Goal: Obtain resource: Obtain resource

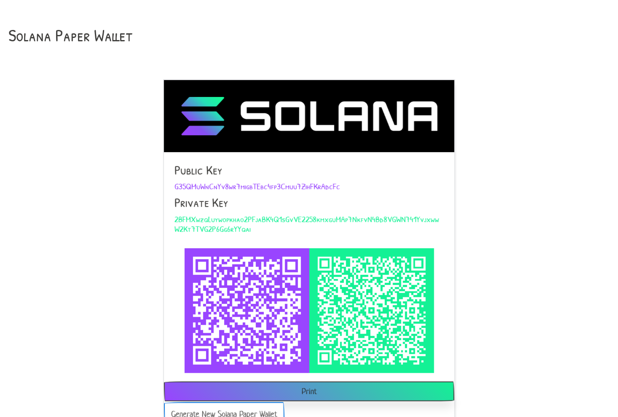
click at [233, 408] on button "Generate New Solana Paper Wallet" at bounding box center [224, 414] width 121 height 24
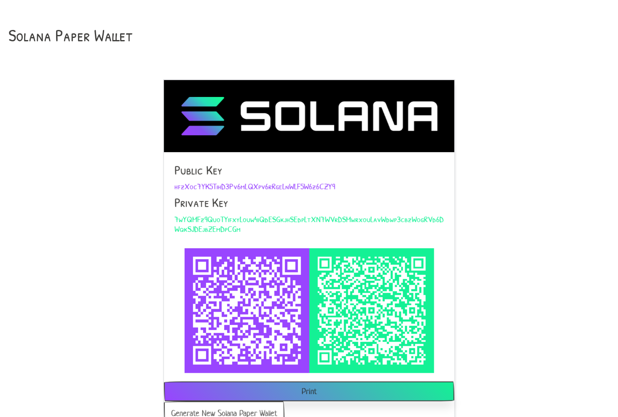
click at [182, 184] on span "hfzXoc7YK5TihD3Pv6mLQXpv6rRgeLnWLF5W6z6CZY9" at bounding box center [254, 185] width 161 height 11
copy span "hfzXoc7YK5TihD3Pv6mLQXpv6rRgeLnWLF5W6z6CZY9"
click at [229, 219] on span "7wYQMFz9QuoTYifxyLouw4iQdESGkjhSEdpLtXN7WVrDSMwrxouLavWdwp3cbzWogRVd6DWqkSJDEjb…" at bounding box center [308, 223] width 269 height 21
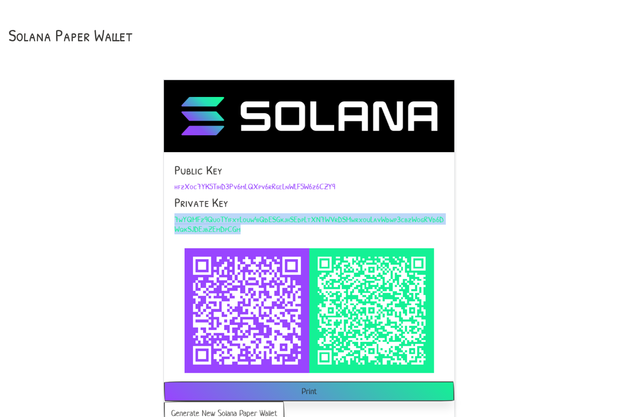
copy span "7wYQMFz9QuoTYifxyLouw4iQdESGkjhSEdpLtXN7WVrDSMwrxouLavWdwp3cbzWogRVd6DWqkSJDEjb…"
click at [233, 408] on button "Generate New Solana Paper Wallet" at bounding box center [224, 414] width 121 height 24
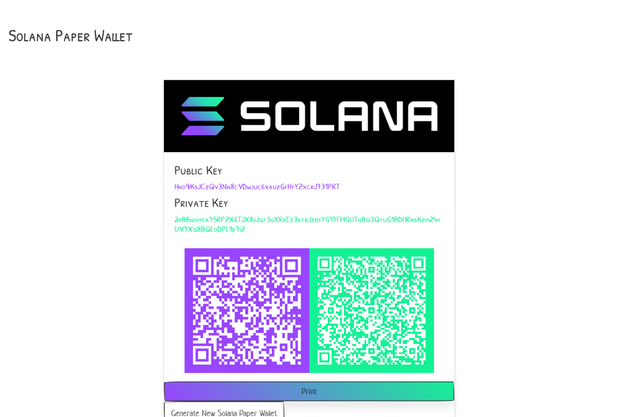
click at [182, 184] on span "Hno9iKsJCzQv3Nn8cVDwjuc6xauzGfHyYZxcrJ731PRT" at bounding box center [256, 185] width 165 height 11
copy span "Hno9iKsJCzQv3Nn8cVDwjuc6xauzGfHyYZxcrJ731PRT"
click at [229, 219] on span "2rBBnomek7SRPZX6TJX8jJqt3gXRbEz3btrJzdfYG97FMGUTnBgi3QyuG1BDHRabKzm24hUV7Xq8BQL…" at bounding box center [306, 223] width 265 height 21
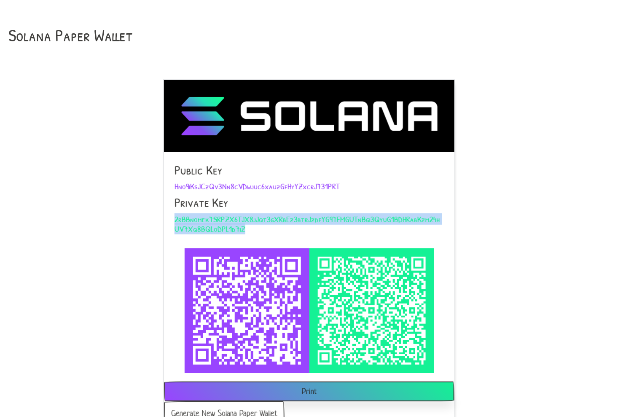
copy span "2rBBnomek7SRPZX6TJX8jJqt3gXRbEz3btrJzdfYG97FMGUTnBgi3QyuG1BDHRabKzm24hUV7Xq8BQL…"
click at [233, 408] on button "Generate New Solana Paper Wallet" at bounding box center [224, 414] width 121 height 24
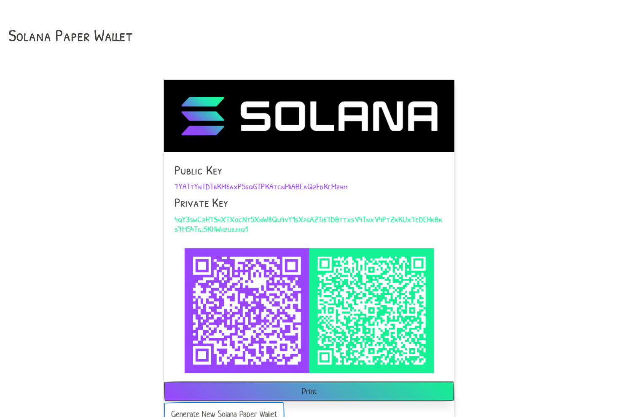
click at [233, 408] on button "Generate New Solana Paper Wallet" at bounding box center [224, 414] width 121 height 24
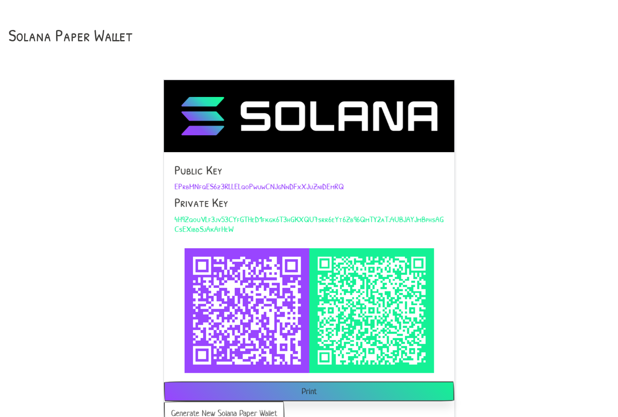
click at [182, 184] on span "EPrbMNfqES6z3RLLELqoPwuwCNJgNnDFxXJuZniDEmRQ" at bounding box center [258, 185] width 169 height 11
copy span "EPrbMNfqES6z3RLLELqoPwuwCNJgNnDFxXJuZniDEmRQ"
click at [229, 219] on span "4H9ZqouVLf3jv53CYfGTHeD1fkgk6T3hGKXQU7srr6eYt6Zb96QmTY2aTj4UBJAYJmBphsAGCsEXibd…" at bounding box center [308, 223] width 269 height 21
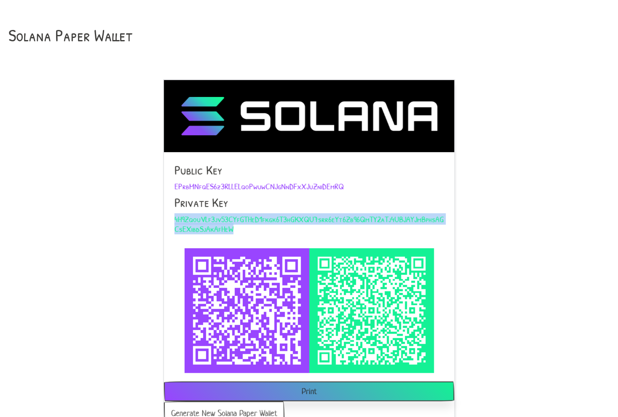
copy span "4H9ZqouVLf3jv53CYfGTHeD1fkgk6T3hGKXQU7srr6eYt6Zb96QmTY2aTj4UBJAYJmBphsAGCsEXibd…"
click at [233, 408] on button "Generate New Solana Paper Wallet" at bounding box center [224, 414] width 121 height 24
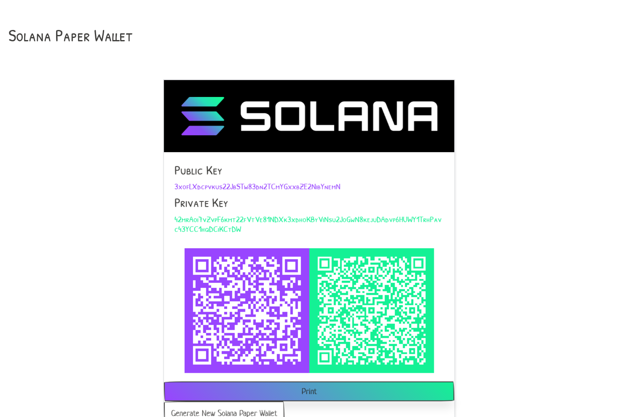
click at [182, 184] on span "3xofLXdcpvkus22JbSTw83dn2TCmYGxxbZE2NibYnemN" at bounding box center [257, 185] width 166 height 11
copy span "3xofLXdcpvkus22JbSTw83dn2TCmYGxxbZE2NibYnemN"
click at [229, 219] on span "42mrAoi7vZvpF6kmt22fVtVe81NDXk3xdhoKByViNsu2JoGwN8kejuDAdvp6HUWY1TrhPavc43YCC1h…" at bounding box center [307, 223] width 267 height 21
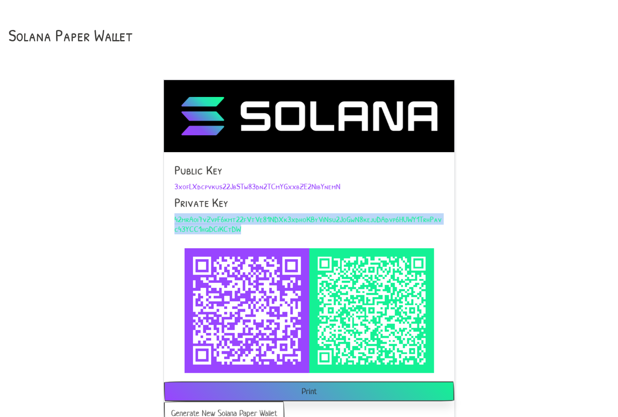
copy span "42mrAoi7vZvpF6kmt22fVtVe81NDXk3xdhoKByViNsu2JoGwN8kejuDAdvp6HUWY1TrhPavc43YCC1h…"
click at [233, 408] on button "Generate New Solana Paper Wallet" at bounding box center [224, 414] width 121 height 24
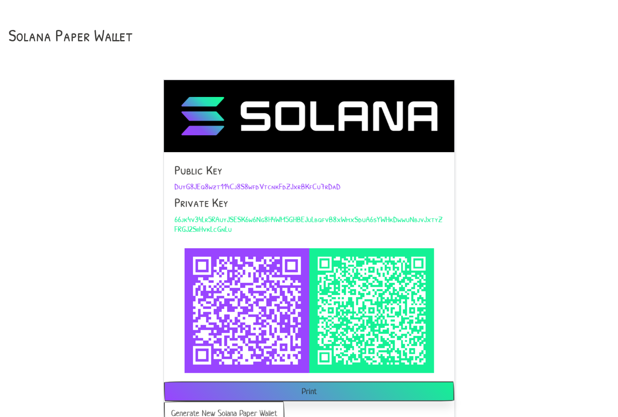
click at [182, 184] on span "DuyG8JEq8wzt114Cj8S8wfdVtcnkFdZJxrBKfCu7rDaD" at bounding box center [257, 185] width 166 height 11
copy span "DuyG8JEq8wzt114Cj8S8wfdVtcnkFdZJxrBKfCu7rDaD"
click at [229, 219] on span "66jk4v34Lr5RAuyJSESK6w6Ng8H4WM5GHBEJuLbqfvB8xWmxSduA6sYWHkDwwuNbjvJxtyZFRGJ2Sii…" at bounding box center [308, 223] width 268 height 21
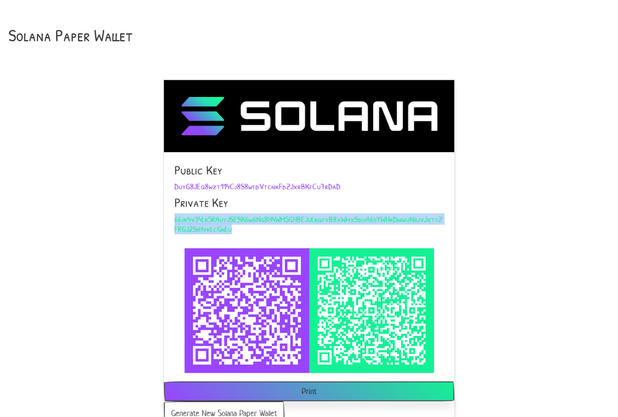
copy span "66jk4v34Lr5RAuyJSESK6w6Ng8H4WM5GHBEJuLbqfvB8xWmxSduA6sYWHkDwwuNbjvJxtyZFRGJ2Sii…"
click at [233, 408] on button "Generate New Solana Paper Wallet" at bounding box center [224, 414] width 121 height 24
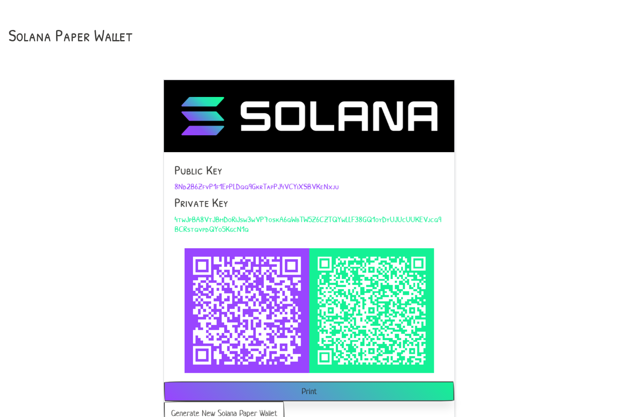
click at [182, 184] on span "8Nd2B6ZfvP1f1EpPLDqq9GkrTapPJ4VCYiXSBVKeNxju" at bounding box center [256, 185] width 164 height 11
copy span "8Nd2B6ZfvP1f1EpPLDqq9GkrTapPJ4VCYiXSBVKeNxju"
click at [229, 219] on span "4twJpBA8VtJBmDoRiJsw3wVP7oskA6qWbTW5Z6CZTQYwLLF38GQ1oyDyUJUcUUKEVjcq9BCRstqvpdQ…" at bounding box center [307, 223] width 267 height 21
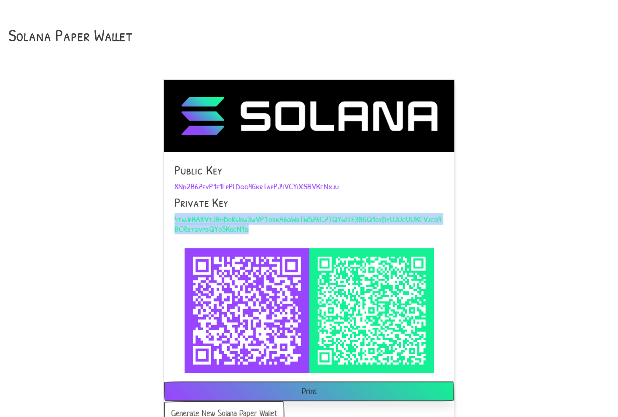
copy span "4twJpBA8VtJBmDoRiJsw3wVP7oskA6qWbTW5Z6CZTQYwLLF38GQ1oyDyUJUcUUKEVjcq9BCRstqvpdQ…"
click at [233, 408] on button "Generate New Solana Paper Wallet" at bounding box center [224, 414] width 121 height 24
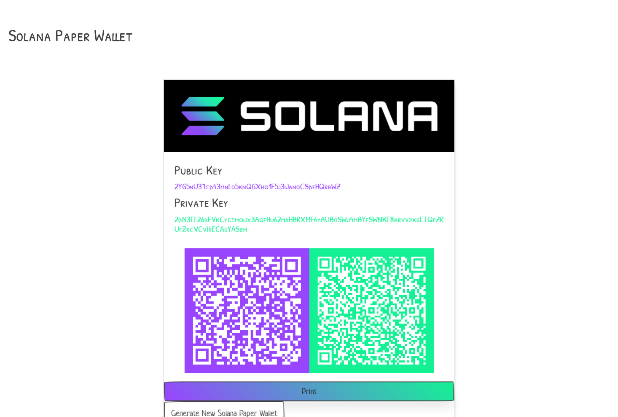
click at [182, 184] on span "2YG5nU37ed43mnLo5knQGXhq1F5j3iJanoCSdfHQrbWZ" at bounding box center [257, 185] width 166 height 11
copy span "2YG5nU37ed43mnLo5knQGXhq1F5j3iJanoCSdfHQrbWZ"
click at [229, 219] on span "2dN3EL26bFVkCycemqux3AqfHu62mbHBRXMF6yAUBoSWu4mBYfSWNKE8krvvzkgETQpZRUfZrcVCvHi…" at bounding box center [308, 223] width 269 height 21
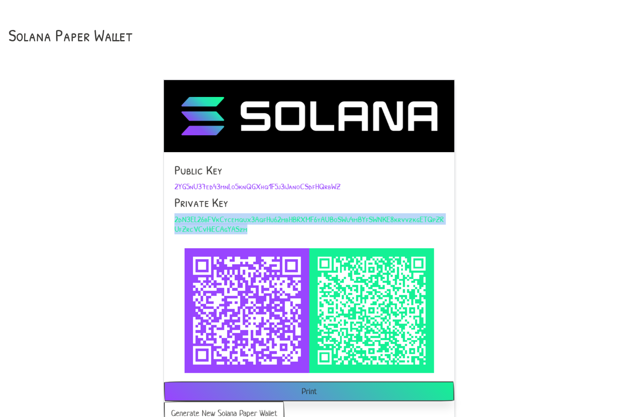
click at [229, 219] on span "2dN3EL26bFVkCycemqux3AqfHu62mbHBRXMF6yAUBoSWu4mBYfSWNKE8krvvzkgETQpZRUfZrcVCvHi…" at bounding box center [308, 223] width 269 height 21
copy span "2dN3EL26bFVkCycemqux3AqfHu62mbHBRXMF6yAUBoSWu4mBYfSWNKE8krvvzkgETQpZRUfZrcVCvHi…"
click at [233, 408] on button "Generate New Solana Paper Wallet" at bounding box center [224, 414] width 121 height 24
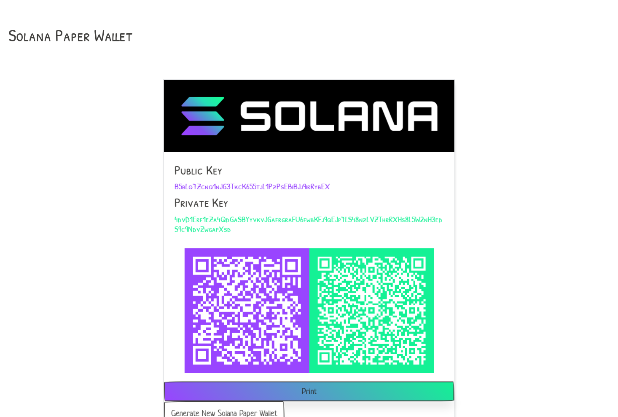
click at [182, 184] on span "B5bLq7Zcnq1nJG3TkcK655tjL1PzPsEBiBJj9irRybEX" at bounding box center [251, 185] width 155 height 11
copy span "B5bLq7Zcnq1nJG3TkcK655tjL1PzPsEBiBJj9irRybEX"
click at [229, 219] on span "4dvD1Erf1eZa4QdGaSBYyvkvJGafrgraFU6fwbKFj9qEJp7LS48nzLVZThrRXHs8L5W2nH3edS9c9Nd…" at bounding box center [308, 223] width 268 height 21
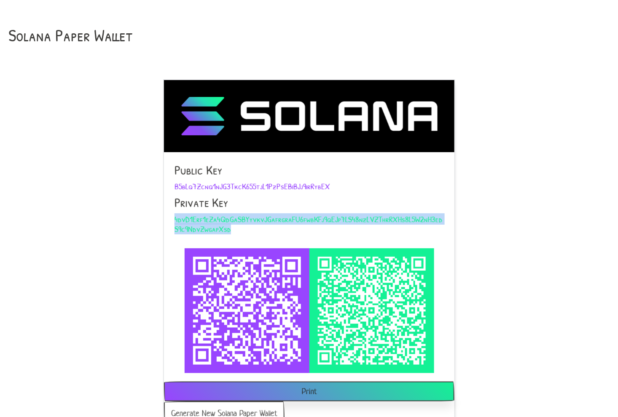
copy span "4dvD1Erf1eZa4QdGaSBYyvkvJGafrgraFU6fwbKFj9qEJp7LS48nzLVZThrRXHs8L5W2nH3edS9c9Nd…"
click at [233, 408] on button "Generate New Solana Paper Wallet" at bounding box center [224, 414] width 121 height 24
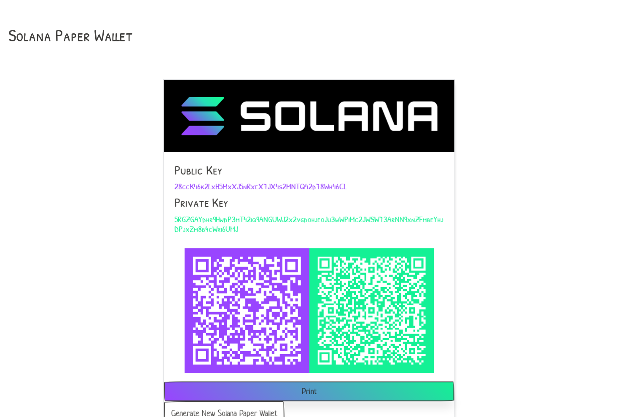
click at [182, 184] on span "28ccK46k2LxH5MxXJ5nRxeX7JX4s2MNTQ42d78Wh46CL" at bounding box center [260, 185] width 172 height 11
copy span "28ccK46k2LxH5MxXJ5nRxeX7JX4s2MNTQ42d78Wh46CL"
click at [229, 219] on span "5RGZGAYdhr9HwdP3mT42iq9ANGUWJ2x2vgdohjeoJu3wWPiMc2JWSW73ArNN9xnZFmbeYhjDPjxZm8b…" at bounding box center [308, 223] width 269 height 21
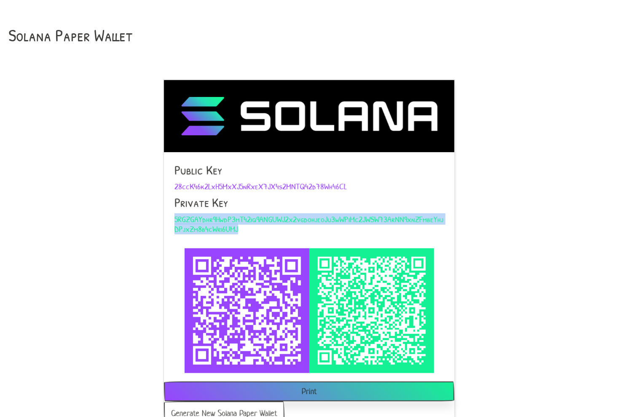
copy span "5RGZGAYdhr9HwdP3mT42iq9ANGUWJ2x2vgdohjeoJu3wWPiMc2JWSW73ArNN9xnZFmbeYhjDPjxZm8b…"
click at [233, 408] on button "Generate New Solana Paper Wallet" at bounding box center [224, 414] width 121 height 24
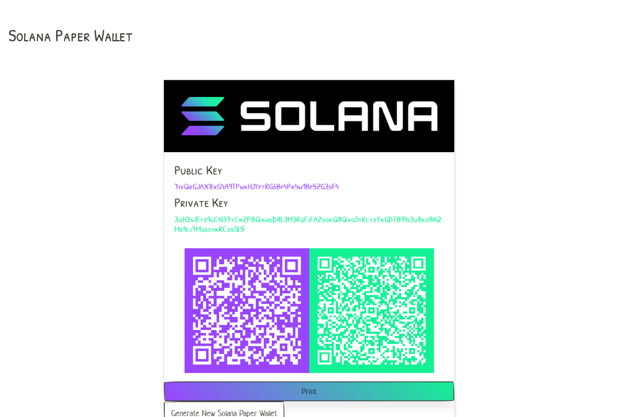
click at [182, 184] on span "7ivQrGJAX8xG4A9TPwkHJYptRG6Bp4Pk4w1BpSZG3sF4" at bounding box center [256, 185] width 164 height 11
copy span "7ivQrGJAX8xG4A9TPwkHJYptRG6Bp4Pk4w1BpSZG3sF4"
click at [229, 219] on span "3qH3sJEyz9gCN37yCkZPBQawdD8L3M3RqFjFAZsgkQ8Qvq5yRcyzYkGDTB99s3u8kzBK2Mb1ej7Mgde…" at bounding box center [307, 223] width 267 height 21
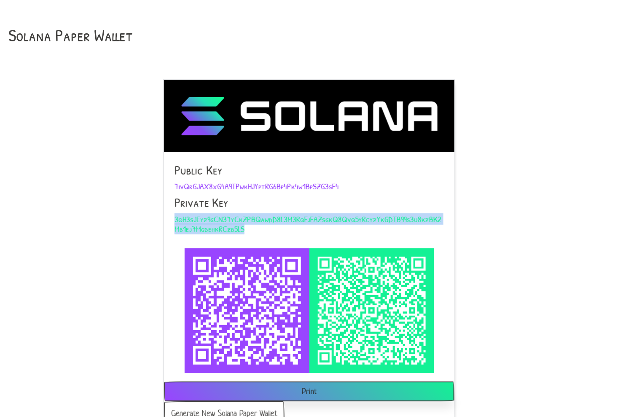
copy span "3qH3sJEyz9gCN37yCkZPBQawdD8L3M3RqFjFAZsgkQ8Qvq5yRcyzYkGDTB99s3u8kzBK2Mb1ej7Mgde…"
click at [233, 408] on button "Generate New Solana Paper Wallet" at bounding box center [224, 414] width 121 height 24
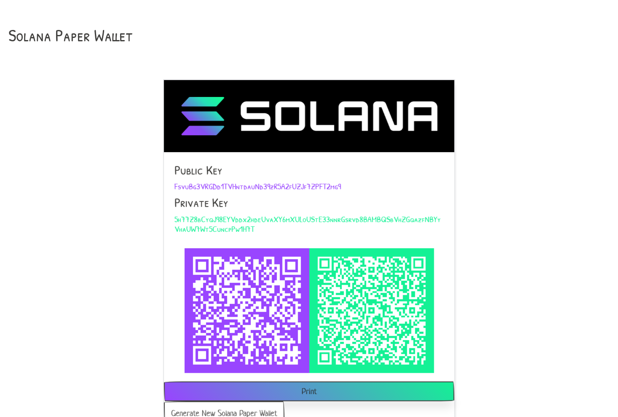
click at [182, 184] on span "FsvuBg3VRGDd1TVHntdauNd39zR5A2fUZJf7ZPFT2mg9" at bounding box center [257, 185] width 166 height 11
copy span "FsvuBg3VRGDd1TVHntdauNd39zR5A2fUZJf7ZPFT2mg9"
click at [229, 219] on span "5h77Z8bCyqJ98EYVddx2hdeUvaXY6mXULoUStE33nnrGsrvd8BAMBQSbVhZGqazfNBYyVhaUW7Wt5Cu…" at bounding box center [307, 223] width 266 height 21
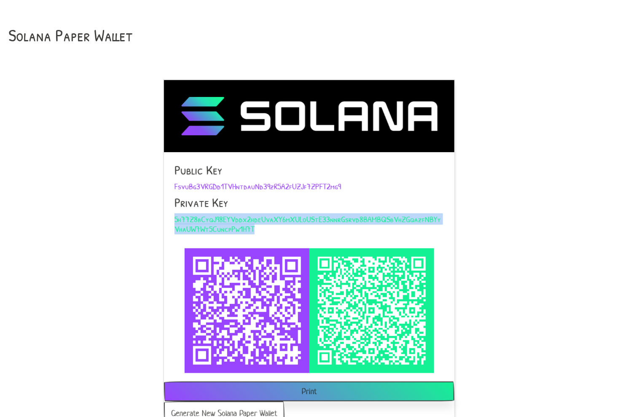
copy span "5h77Z8bCyqJ98EYVddx2hdeUvaXY6mXULoUStE33nnrGsrvd8BAMBQSbVhZGqazfNBYyVhaUW7Wt5Cu…"
click at [233, 408] on button "Generate New Solana Paper Wallet" at bounding box center [224, 414] width 121 height 24
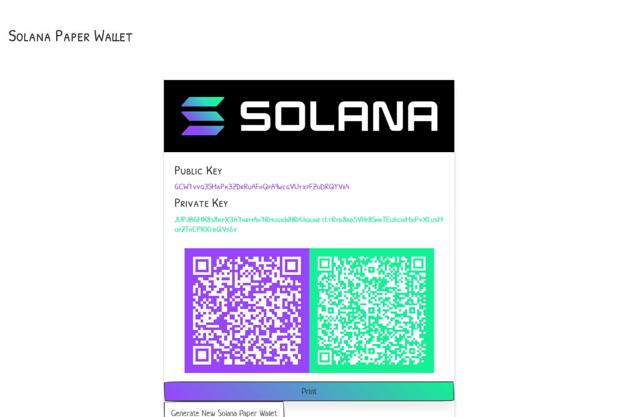
click at [182, 184] on span "GCW7vvq35MaPk3ZDrRuAFhQpA9wcgVUyxpFZuDRQYVb4" at bounding box center [261, 185] width 175 height 11
copy span "GCW7vvq35MaPk3ZDrRuAFhQpA9wcgVUyxpFZuDRQYVb4"
click at [229, 219] on span "JUPJBGMK8s8kpX3A7nrmAh7RmugxWHRpUiqunetLtRyd8bd5VHp85hbTEu6chiMxPvXLusMup2ThCPR…" at bounding box center [308, 223] width 268 height 21
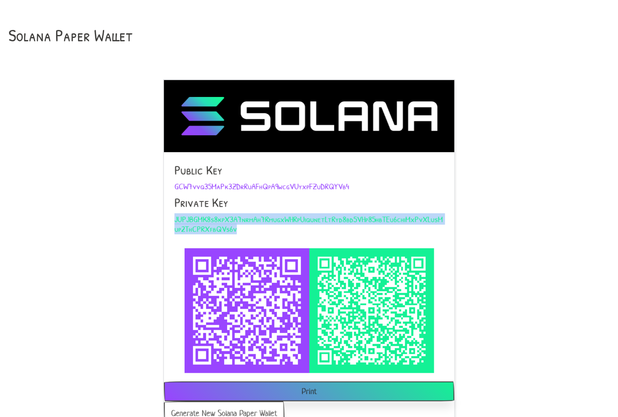
copy span "JUPJBGMK8s8kpX3A7nrmAh7RmugxWHRpUiqunetLtRyd8bd5VHp85hbTEu6chiMxPvXLusMup2ThCPR…"
click at [233, 408] on button "Generate New Solana Paper Wallet" at bounding box center [224, 414] width 121 height 24
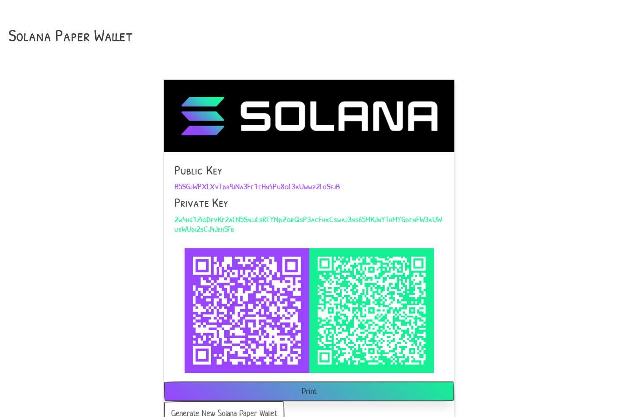
click at [182, 184] on span "B5SGjWPXLXvTdb9jNa3Fe7eHn4Pu8qL3kUwwz2LoSfjB" at bounding box center [257, 185] width 166 height 11
copy span "B5SGjWPXLXvTdb9jNa3Fe7eHn4Pu8qL3kUwwz2LoSfjB"
click at [229, 219] on span "2w4hg7ZiqDpvKe2aLN5SnjjLsREYNdZqrQsP3acFhkCswaj3ns65MKJnYThMYGdenFW3aUWusWUdi2s…" at bounding box center [308, 223] width 268 height 21
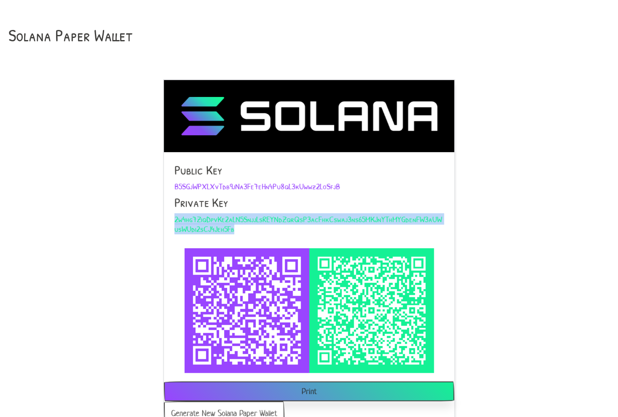
click at [229, 219] on span "2w4hg7ZiqDpvKe2aLN5SnjjLsREYNdZqrQsP3acFhkCswaj3ns65MKJnYThMYGdenFW3aUWusWUdi2s…" at bounding box center [308, 223] width 268 height 21
copy span "2w4hg7ZiqDpvKe2aLN5SnjjLsREYNdZqrQsP3acFhkCswaj3ns65MKJnYThMYGdenFW3aUWusWUdi2s…"
click at [233, 408] on button "Generate New Solana Paper Wallet" at bounding box center [224, 414] width 121 height 24
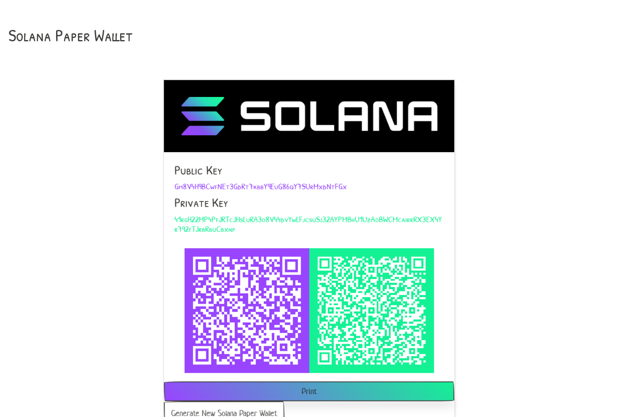
click at [182, 184] on span "Gm8V4H9BCwfNEt3GdRt7kbbY9EuG86qY7SUrMxdNtFGx" at bounding box center [260, 185] width 172 height 11
copy span "Gm8V4H9BCwfNEt3GdRt7kbbY9EuG86qY7SUrMxdNtFGx"
click at [229, 219] on span "41rgH22MP4PfJRTcJHsLuRA3o8V44dvYwLFjcsuSj32AYPMBhU1UzAoBWCMcairrRX3EX4Yr792fTJr…" at bounding box center [308, 223] width 268 height 21
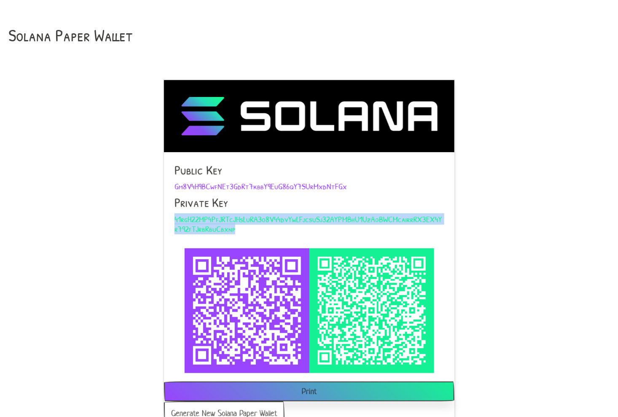
copy span "41rgH22MP4PfJRTcJHsLuRA3o8V44dvYwLFjcsuSj32AYPMBhU1UzAoBWCMcairrRX3EX4Yr792fTJr…"
click at [233, 408] on button "Generate New Solana Paper Wallet" at bounding box center [224, 414] width 121 height 24
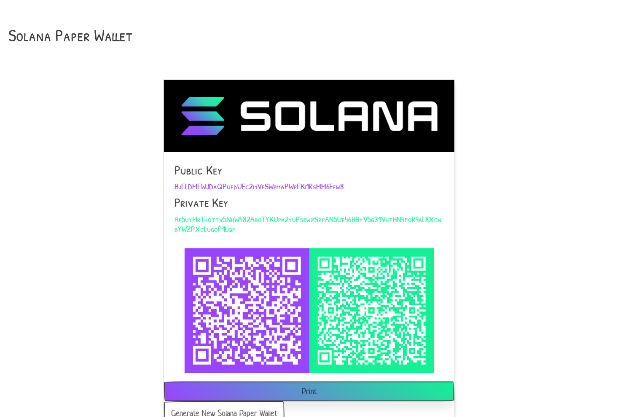
click at [182, 184] on span "BjELDMEWJDaQPufdUFc2mVfSWpmaPWpEKi1RsMM6Ffw8" at bounding box center [258, 185] width 169 height 11
copy span "BjELDMEWJDaQPufdUFc2mVfSWpmaPWpEKi1RsMM6Ffw8"
click at [229, 219] on span "Af5uyMrThottv5NhW482AboTYKUpk2yuPspwzSzpAN5Uf46HByV5g31VhtHN4eoR9aL8XcnbYWZPXcL…" at bounding box center [307, 223] width 267 height 21
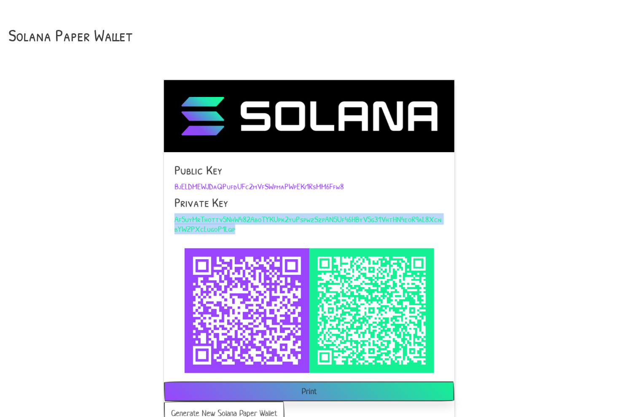
copy span "Af5uyMrThottv5NhW482AboTYKUpk2yuPspwzSzpAN5Uf46HByV5g31VhtHN4eoR9aL8XcnbYWZPXcL…"
click at [233, 408] on button "Generate New Solana Paper Wallet" at bounding box center [224, 414] width 121 height 24
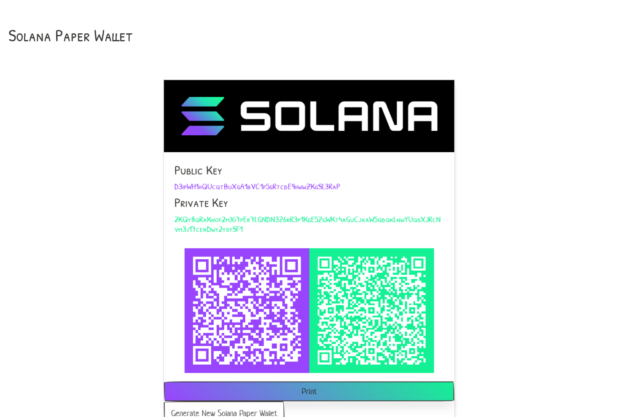
click at [182, 184] on span "D3ipWH1hQUcqtBuXgA1bVC1p5gRtcdE9hwwZKgSL3RaP" at bounding box center [257, 185] width 166 height 11
copy span "D3ipWH1hQUcqtBuXgA1bVC1p5gRtcdE9hwwZKgSL3RaP"
click at [229, 219] on span "2KQy8qRaKnof2mXi7pEr7LGNDN3Z6rR3p1KgE5ZgWKt4aGuCjxaW5qdqkLnwYUqsXJRcNvm3j17cekD…" at bounding box center [307, 223] width 266 height 21
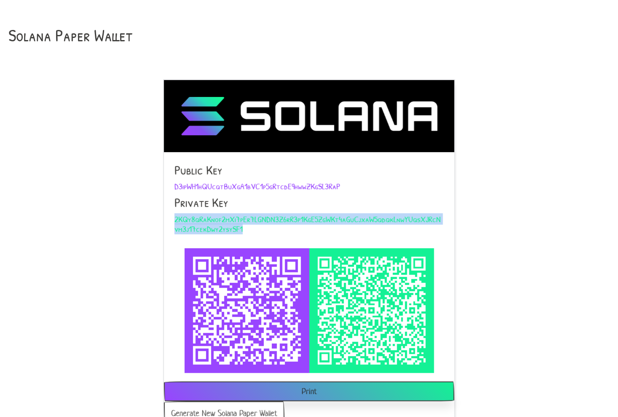
copy span "2KQy8qRaKnof2mXi7pEr7LGNDN3Z6rR3p1KgE5ZgWKt4aGuCjxaW5qdqkLnwYUqsXJRcNvm3j17cekD…"
click at [233, 408] on button "Generate New Solana Paper Wallet" at bounding box center [224, 414] width 121 height 24
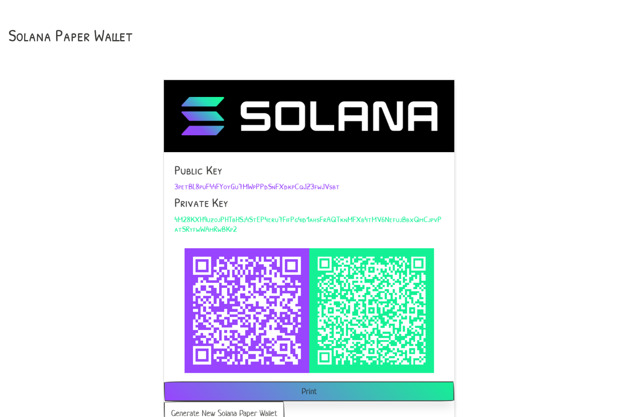
click at [182, 184] on span "3petBL8puF44FYoyGu7MWpPPdSnFXdkpCqJZ3fwJVsbt" at bounding box center [256, 185] width 165 height 11
copy span "3petBL8puF44FYoyGu7MWpPPdSnFXdkpCqJZ3fwJVsbt"
click at [229, 219] on span "4M28KXH9uzojPHTbHSj4StEP4eru7FifPg4id1ahsFrAQTknMFXb4tMV6NefujBbxQmCjpvPatSRyfw…" at bounding box center [307, 223] width 267 height 21
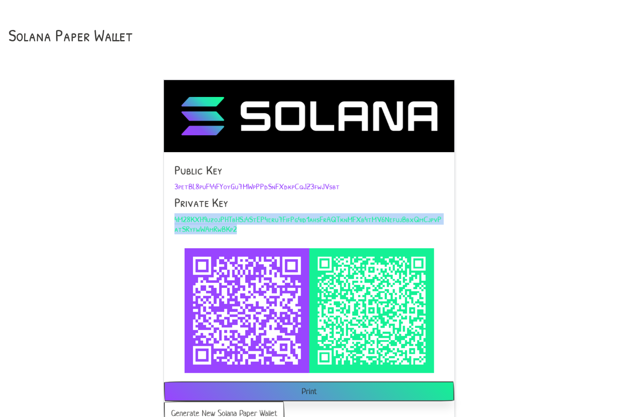
copy span "4M28KXH9uzojPHTbHSj4StEP4eru7FifPg4id1ahsFrAQTknMFXb4tMV6NefujBbxQmCjpvPatSRyfw…"
click at [233, 408] on button "Generate New Solana Paper Wallet" at bounding box center [224, 414] width 121 height 24
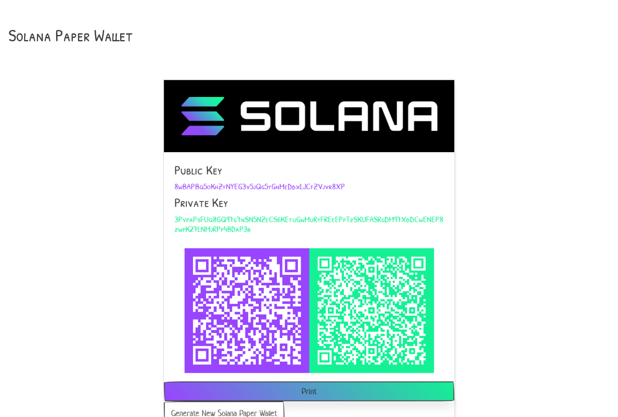
click at [182, 184] on span "8wBAPBq5oKhZyNYEG3v5jQg5yGnMeDdxLJCfZVjvr8XP" at bounding box center [259, 185] width 171 height 11
copy span "8wBAPBq5oKhZyNYEG3v5jQg5yGnMeDdxLJCfZVjvr8XP"
click at [229, 219] on span "3PvpaPsFUq8GQ97g7nSN5NZeCS6KEtuGwMuRyFREeEPpTzSKUFASRgDM97XdDCwENEP8zwpK27LNMjR…" at bounding box center [308, 223] width 269 height 21
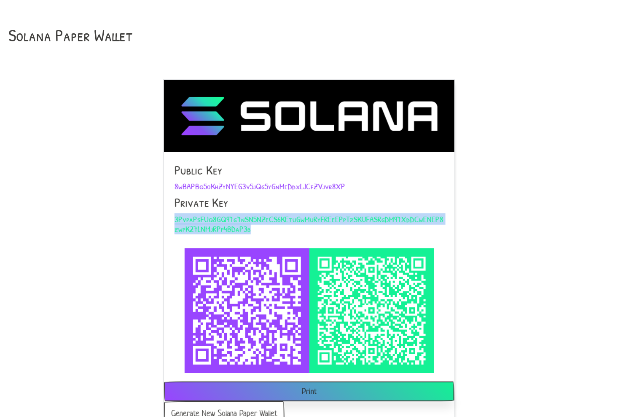
copy span "3PvpaPsFUq8GQ97g7nSN5NZeCS6KEtuGwMuRyFREeEPpTzSKUFASRgDM97XdDCwENEP8zwpK27LNMjR…"
click at [233, 408] on button "Generate New Solana Paper Wallet" at bounding box center [224, 414] width 121 height 24
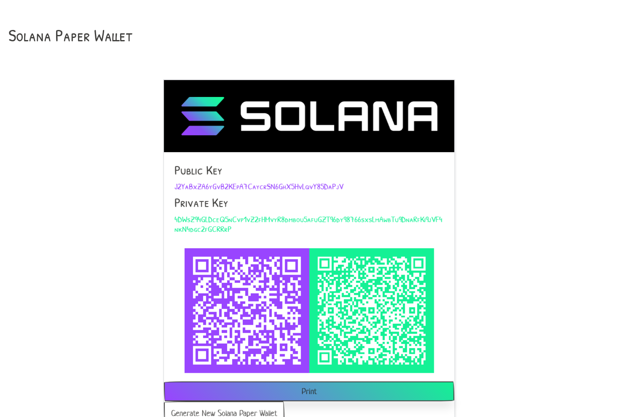
click at [182, 184] on span "J2YaBxZA6yGvB2KEpA7CaycrSN6GhX5HvLqvY85DaPjV" at bounding box center [258, 185] width 169 height 11
copy span "J2YaBxZA6yGvB2KEpA7CaycrSN6GhX5HvLqvY85DaPjV"
click at [229, 219] on span "4DWsZ94GLDceQ5nCvp1vZ2fHMvyR8dmbou5afuGZT96dy98766sxsLmAwbTu9DnaRfKi9jVF4nkN4dg…" at bounding box center [308, 223] width 268 height 21
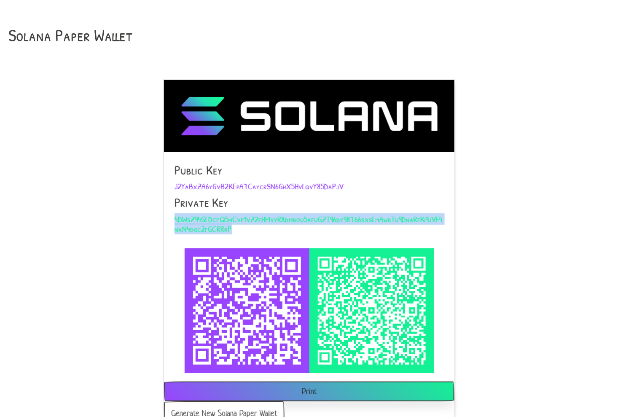
copy span "4DWsZ94GLDceQ5nCvp1vZ2fHMvyR8dmbou5afuGZT96dy98766sxsLmAwbTu9DnaRfKi9jVF4nkN4dg…"
click at [233, 408] on button "Generate New Solana Paper Wallet" at bounding box center [224, 414] width 121 height 24
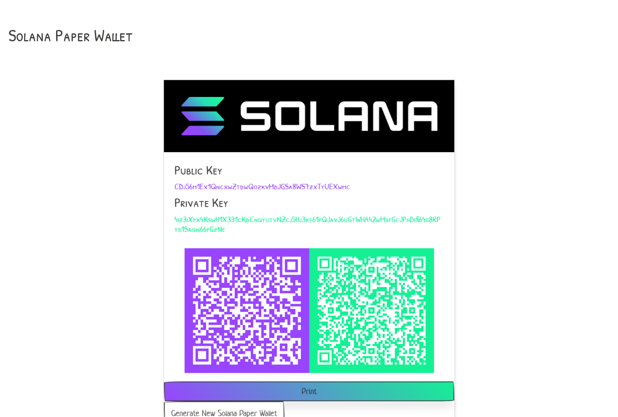
click at [182, 184] on span "CDj56m1Ex1QncxwZtdwQozkvMdJGSa8WS7zxTyUEXwmc" at bounding box center [262, 185] width 176 height 11
copy span "CDj56m1Ex1QncxwZtdwQozkvMdJGSa8WS7zxTyUEXwmc"
click at [229, 219] on span "4iz3iXpx4KswH1X331cKdCnqyutvNZcj5Hj3kf61pQJavJ6uGtWHA42wMsfGcJPhDifi64g8RPys1Sa…" at bounding box center [307, 223] width 266 height 21
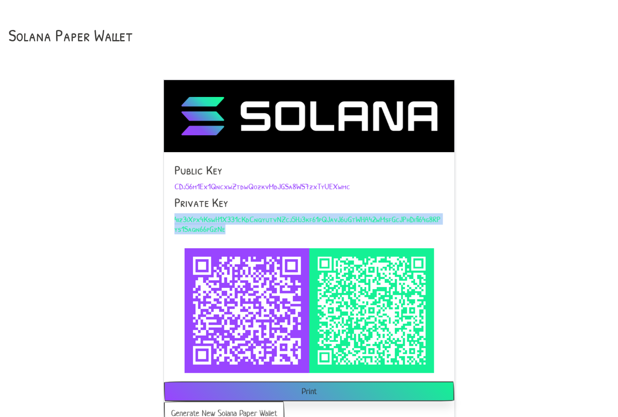
copy span "4iz3iXpx4KswH1X331cKdCnqyutvNZcj5Hj3kf61pQJavJ6uGtWHA42wMsfGcJPhDifi64g8RPys1Sa…"
click at [233, 408] on button "Generate New Solana Paper Wallet" at bounding box center [224, 414] width 121 height 24
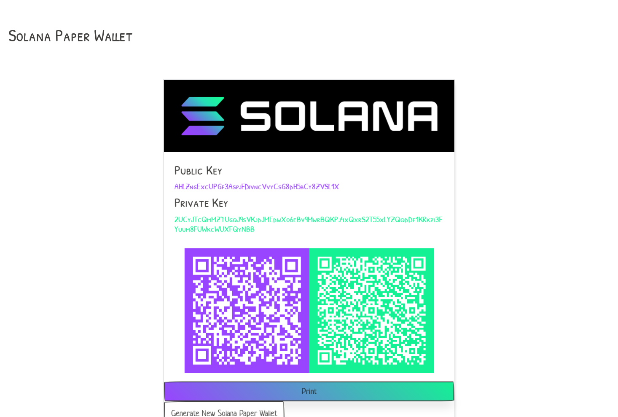
click at [182, 184] on span "AHLZngExcUPGf3AspjFDivncVvyCsG8dH5bCy8ZVSL1X" at bounding box center [256, 185] width 165 height 11
copy span "AHLZngExcUPGf3AspjFDivncVvyCsG8dH5bCy8ZVSL1X"
click at [229, 219] on span "2UCyJTcQmMZ7UgqJ9sVKjdJMEdwXo6eBv9MwrBQKPj4xQxrS2T55xLYZQqdDf1KRkzi3FYuum8FUWkc…" at bounding box center [308, 223] width 268 height 21
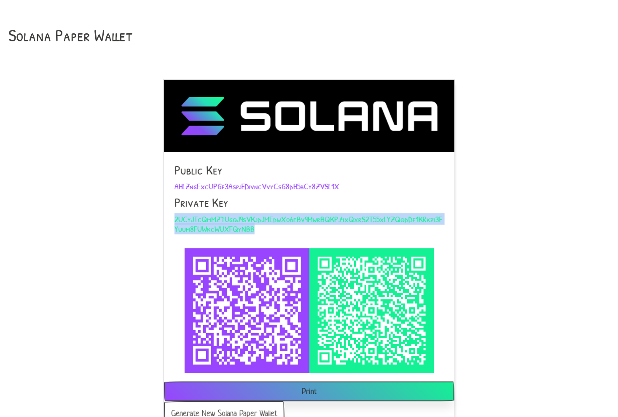
copy span "2UCyJTcQmMZ7UgqJ9sVKjdJMEdwXo6eBv9MwrBQKPj4xQxrS2T55xLYZQqdDf1KRkzi3FYuum8FUWkc…"
click at [233, 408] on button "Generate New Solana Paper Wallet" at bounding box center [224, 414] width 121 height 24
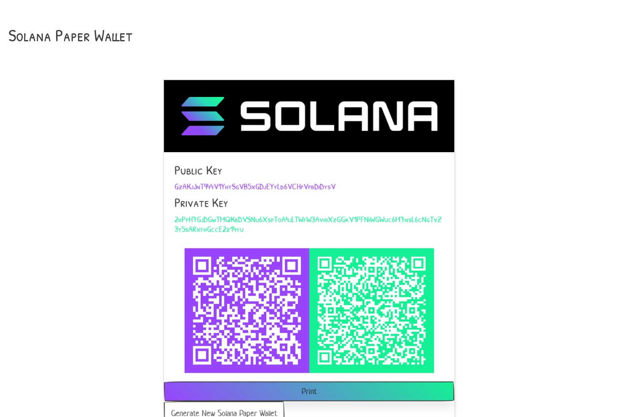
click at [182, 184] on span "GzAKjJnT944V1YhySgVB5xGDjEYyLd6VCHpVpbDiDysV" at bounding box center [254, 185] width 161 height 11
copy span "GzAKjJnT944V1YhySgVB5xGDjEYyLd6VCHpVpbDiDysV"
click at [229, 219] on span "2hPpH7GjDGwTMQKbDVSNu6XspToA4jLTWfW3AvhiXzGGkV1PFNiWGWuc6M7nsL6cNgTvZ3y5sARxfhG…" at bounding box center [307, 223] width 267 height 21
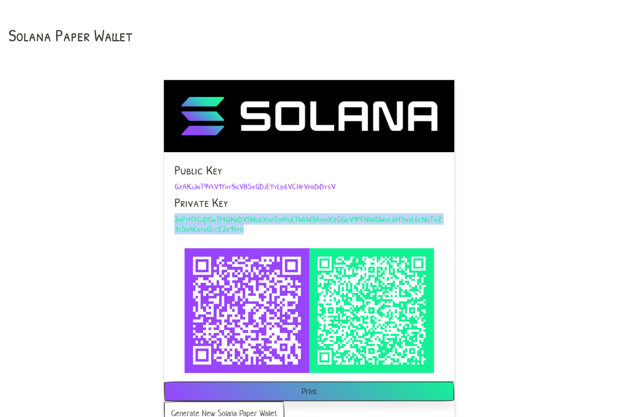
copy span "2hPpH7GjDGwTMQKbDVSNu6XspToA4jLTWfW3AvhiXzGGkV1PFNiWGWuc6M7nsL6cNgTvZ3y5sARxfhG…"
click at [233, 408] on button "Generate New Solana Paper Wallet" at bounding box center [224, 414] width 121 height 24
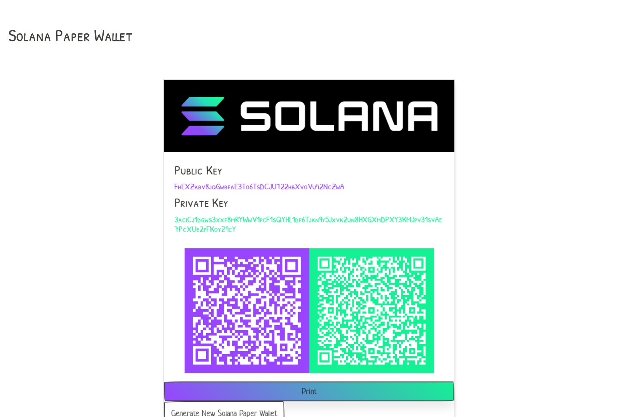
click at [182, 184] on span "FhEXZkbv8jqGwbfaE3To6TsDCJU722hbXvoVu42NcZwA" at bounding box center [259, 185] width 170 height 11
copy span "FhEXZkbv8jqGwbfaE3To6TsDCJU722hbXvoVu42NcZwA"
click at [229, 219] on span "3aciCj1dgws3xxf8mRYWwV1pcF1sQYHL1df6Tjkn9y5Jxvk2un8HXGXmDPXY3KMJpv31svAe7PcXUe2…" at bounding box center [308, 223] width 268 height 21
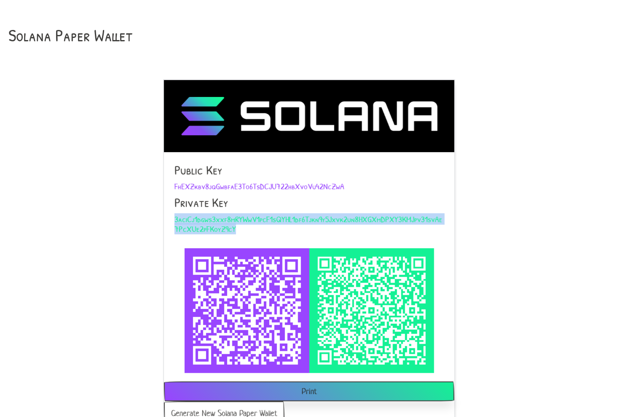
copy span "3aciCj1dgws3xxf8mRYWwV1pcF1sQYHL1df6Tjkn9y5Jxvk2un8HXGXmDPXY3KMJpv31svAe7PcXUe2…"
click at [233, 408] on button "Generate New Solana Paper Wallet" at bounding box center [224, 414] width 121 height 24
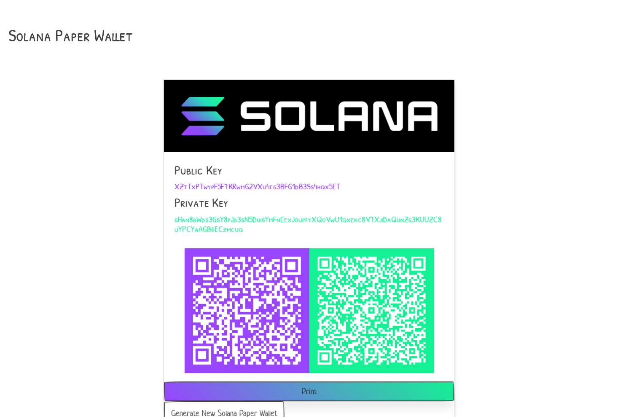
click at [182, 184] on span "XZtTxPTwypF5F7KRwmG2VXu4eg3BFG1dB3Ss4hqx5ET" at bounding box center [257, 185] width 166 height 11
copy span "XZtTxPTwypF5F7KRwmG2VXu4eg3BFG1dB3Ss4hqx5ET"
click at [229, 219] on span "gHan8bWds3GsY8pJd3sN5DuisYmFnEexJoupfyXQoVwU1qxekc8V7XjiDaQunZg3KUUZC8uYPCYaAGB…" at bounding box center [307, 223] width 267 height 21
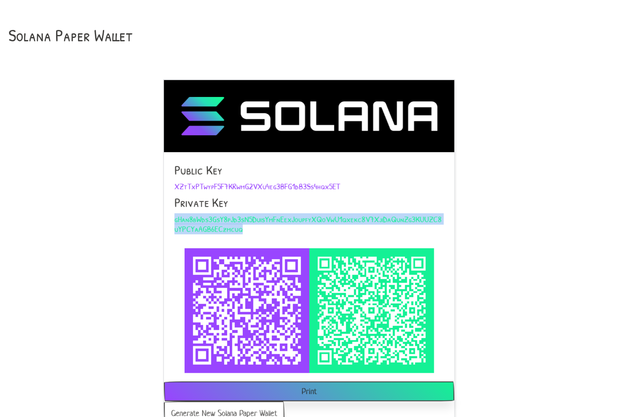
copy span "gHan8bWds3GsY8pJd3sN5DuisYmFnEexJoupfyXQoVwU1qxekc8V7XjiDaQunZg3KUUZC8uYPCYaAGB…"
click at [233, 408] on button "Generate New Solana Paper Wallet" at bounding box center [224, 414] width 121 height 24
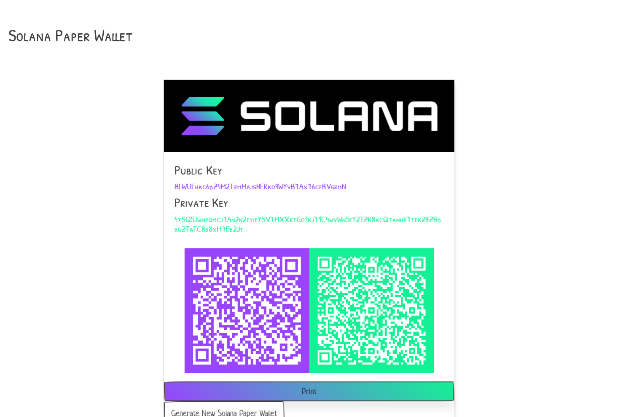
click at [182, 184] on span "BLWUEhkc6dZ4M2TzmMajsHERko9WYvB7Ax76cfBVgrmN" at bounding box center [260, 185] width 172 height 11
copy span "BLWUEhkc6dZ4M2TzmMajsHERko9WYvB7Ax76cfBVgrmN"
click at [229, 219] on span "4tSQ5Jwnpqmcj7An2k2eyieYSV7MXXrtGc1kj71C4wvWn5fY2TZR8kcQtanh67tfk28ZBdbuZTaFC8b…" at bounding box center [307, 223] width 267 height 21
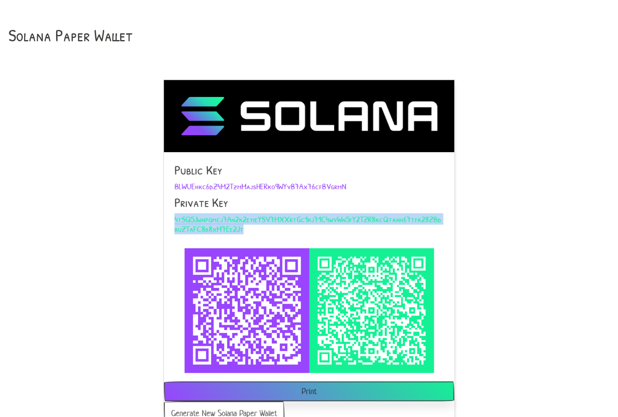
copy span "4tSQ5Jwnpqmcj7An2k2eyieYSV7MXXrtGc1kj71C4wvWn5fY2TZR8kcQtanh67tfk28ZBdbuZTaFC8b…"
click at [233, 408] on button "Generate New Solana Paper Wallet" at bounding box center [224, 414] width 121 height 24
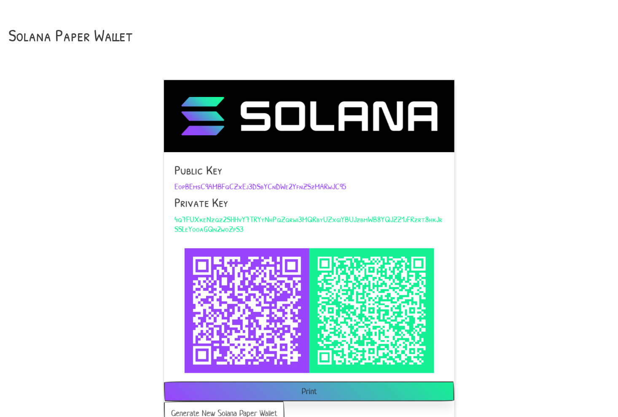
click at [182, 184] on span "EopBEmsC9AMBFqCZxEj3DSbYCnDWe2YfnZSzMARwJC95" at bounding box center [259, 185] width 171 height 11
copy span "EopBEmsC9AMBFqCZxEj3DSbYCnDWe2YfnZSzMARwJC95"
click at [229, 219] on span "4q7FUXkeNzqz2SHHvY7TRYyNhPqZqrwi3MQRbyUZxgiYBUJzbmWB8YQJZZ1jFRzrt8hkJrSSLeYooaG…" at bounding box center [308, 223] width 268 height 21
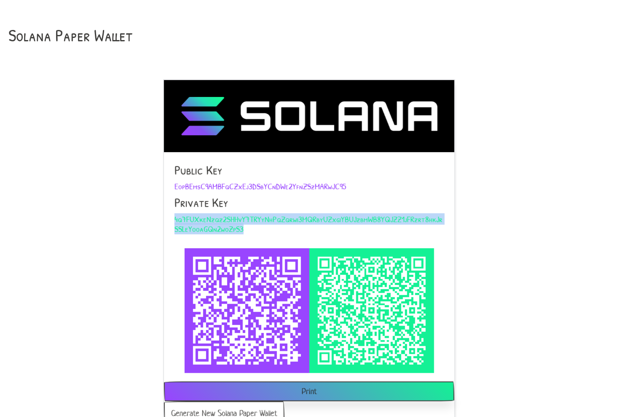
copy span "4q7FUXkeNzqz2SHHvY7TRYyNhPqZqrwi3MQRbyUZxgiYBUJzbmWB8YQJZZ1jFRzrt8hkJrSSLeYooaG…"
click at [233, 408] on button "Generate New Solana Paper Wallet" at bounding box center [224, 414] width 121 height 24
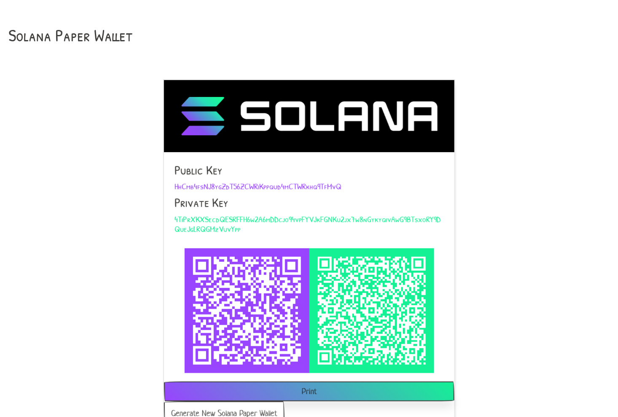
click at [182, 184] on span "HhCmb4fsNJ8ygZdT56ZCWRiKppqud4mCTWRkhq9TfMvQ" at bounding box center [257, 185] width 167 height 11
copy span "HhCmb4fsNJ8ygZdT56ZCWRiKppqud4mCTWRkhq9TfMvQ"
click at [229, 219] on span "4TiPrXKXSecdQESRFFH6w2A6mDDcjo94vpFYVJkFGNKu2jx7w8nGykyqivAwG9BTsxoRY9DQueJgLRQ…" at bounding box center [307, 223] width 266 height 21
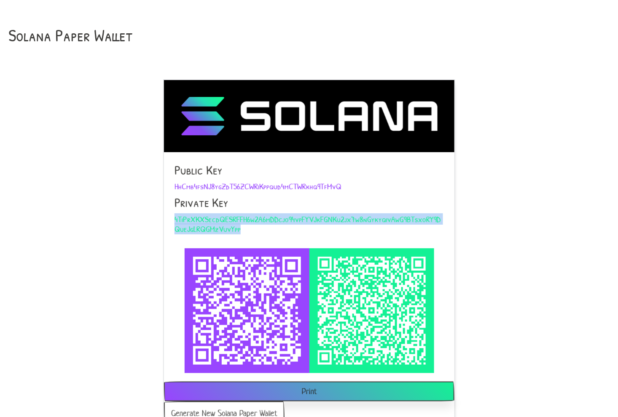
copy span "4TiPrXKXSecdQESRFFH6w2A6mDDcjo94vpFYVJkFGNKu2jx7w8nGykyqivAwG9BTsxoRY9DQueJgLRQ…"
click at [233, 408] on button "Generate New Solana Paper Wallet" at bounding box center [224, 414] width 121 height 24
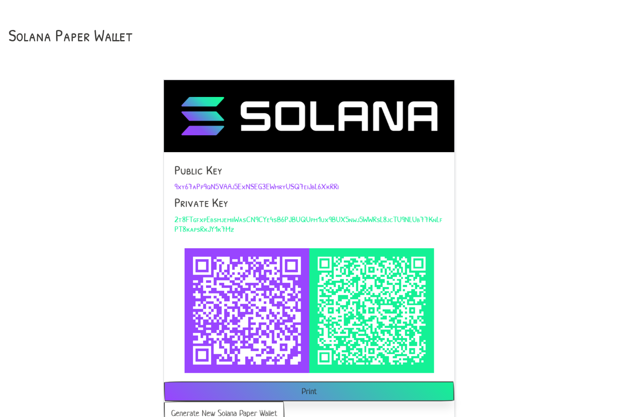
click at [182, 184] on span "9xy67aPp9qN5VAAj5ExNSEG3EWmryUSQ7eiJbL6XkRRi" at bounding box center [256, 185] width 164 height 11
copy span "9xy67aPp9qN5VAAj5ExNSEG3EWmryUSQ7eiJbL6XkRRi"
click at [229, 219] on span "2t8FTgfxpEbsmjemiiWasCN9CYe4sB6PJBUQUpm1ux9BUX5nwj5WWRsL8jcTU9NLUb77KnLfPT8kaps…" at bounding box center [308, 223] width 268 height 21
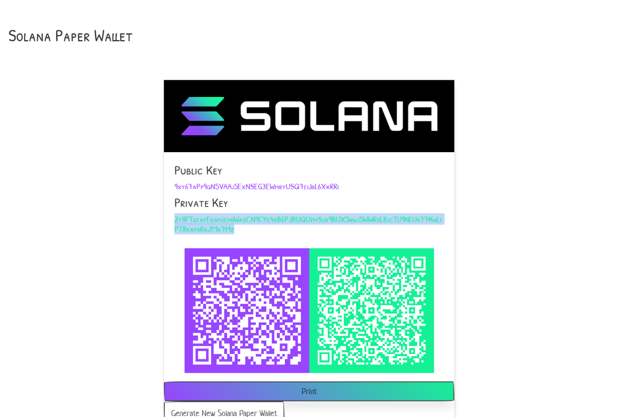
copy span "2t8FTgfxpEbsmjemiiWasCN9CYe4sB6PJBUQUpm1ux9BUX5nwj5WWRsL8jcTU9NLUb77KnLfPT8kaps…"
click at [233, 408] on button "Generate New Solana Paper Wallet" at bounding box center [224, 414] width 121 height 24
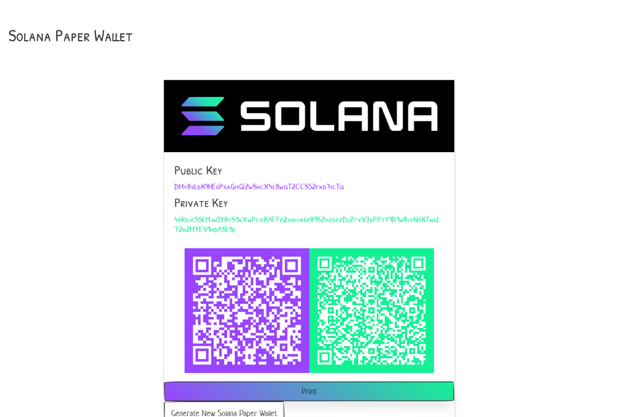
click at [182, 184] on span "DMy8sLdK9HEgPsaGmQZwShcX4e8wqT2CCS52fxd7icTq" at bounding box center [258, 185] width 169 height 11
copy span "DMy8sLdK9HEgPsaGmQZwShcX4e8wqT2CCS52fxd7icTq"
click at [229, 219] on span "46RdjeSSLMjw5YByS1kXwPcxBAFYz2jhdur6p89SZhgszzDjZtvV3sPPtY9D1w8jvN6KTwgL72b2M7E…" at bounding box center [306, 223] width 265 height 21
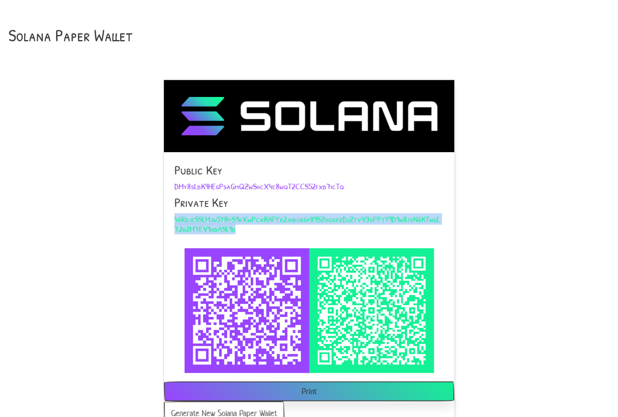
copy span "46RdjeSSLMjw5YByS1kXwPcxBAFYz2jhdur6p89SZhgszzDjZtvV3sPPtY9D1w8jvN6KTwgL72b2M7E…"
click at [233, 408] on button "Generate New Solana Paper Wallet" at bounding box center [224, 414] width 121 height 24
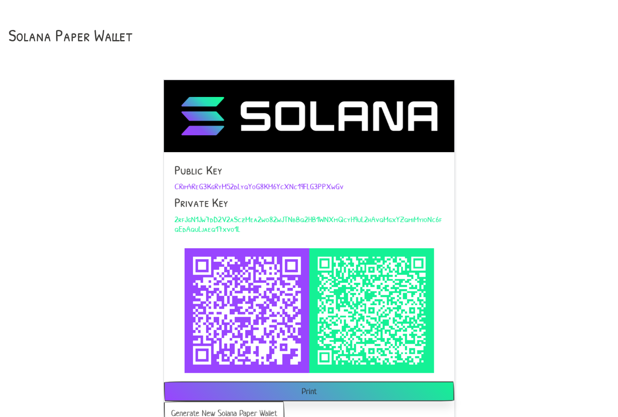
click at [182, 184] on span "CRim4ReG3KgRyM52dLyqYoG8KM6YcXNc19FLG3PPXwGv" at bounding box center [258, 185] width 169 height 11
copy span "CRim4ReG3KgRyM52dLyqYoG8KM6YcXNc19FLG3PPXwGv"
click at [229, 219] on span "2rfJgN1Jw7dD2V2aSczMea2wo82wJTNbBq2HB1WNXmQcyH9uL2hAvqMgxYZqmiMyioNc6fqEdAquLja…" at bounding box center [308, 223] width 268 height 21
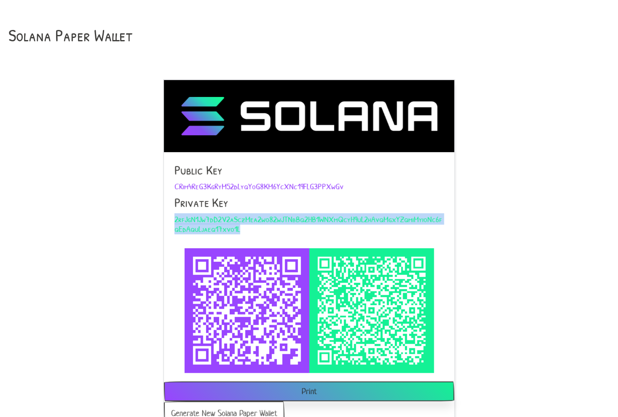
copy span "2rfJgN1Jw7dD2V2aSczMea2wo82wJTNbBq2HB1WNXmQcyH9uL2hAvqMgxYZqmiMyioNc6fqEdAquLja…"
click at [233, 408] on button "Generate New Solana Paper Wallet" at bounding box center [224, 414] width 121 height 24
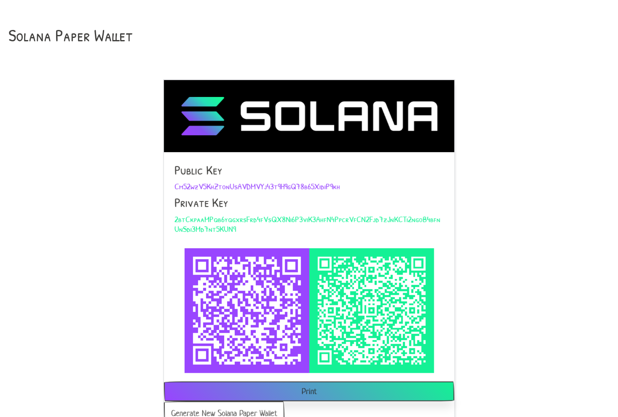
click at [182, 184] on span "Cm52wzV5KhZtonUsAVDMVYj43t9H9gQ78b65XidiP9kh" at bounding box center [257, 185] width 166 height 11
copy span "Cm52wzV5KhZtonUsAVDMVYj43t9H9gQ78b65XidiP9kh"
click at [229, 219] on span "2btCkpaaMPqb6yqgxrsFrd4fVsQX8Ni6P3viK3AhfN4PpcrVfCN2Fjd7zJnKCTi2ngoB4bfnUnSdi3M…" at bounding box center [307, 223] width 266 height 21
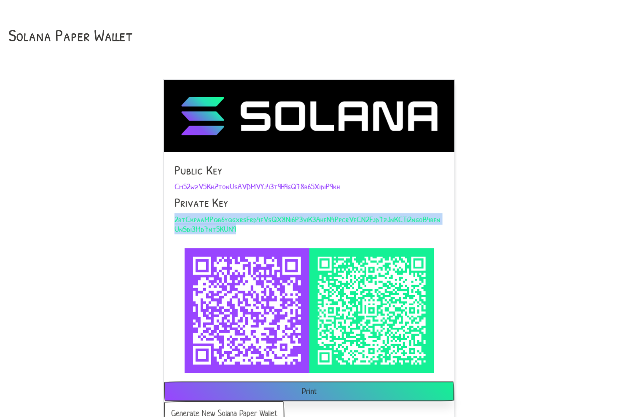
copy span "2btCkpaaMPqb6yqgxrsFrd4fVsQX8Ni6P3viK3AhfN4PpcrVfCN2Fjd7zJnKCTi2ngoB4bfnUnSdi3M…"
click at [233, 408] on button "Generate New Solana Paper Wallet" at bounding box center [224, 414] width 121 height 24
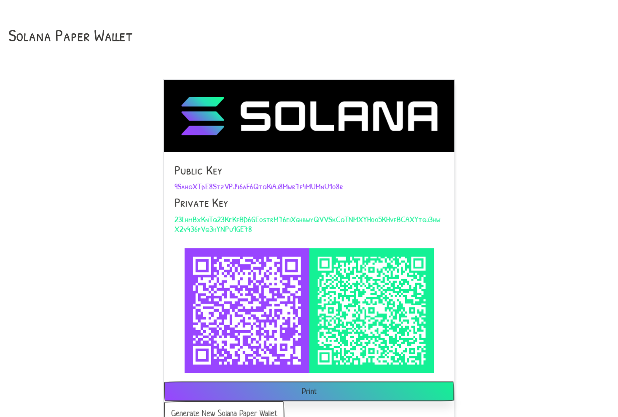
click at [182, 184] on span "9SahqXTdE8StzVPJ46aF6QtqKiAj8Mwr7f4MUMnU1o8r" at bounding box center [258, 185] width 169 height 11
copy span "9SahqXTdE8StzVPJ46aF6QtqKiAj8Mwr7f4MUMnU1o8r"
click at [229, 219] on span "23LhmBxKnTq23KeKfBD6GEostrM76eiXghbwyQVVSkCqTNMXYHoo5KHvfBCAXYtqj3hwX2v436pVq3h…" at bounding box center [307, 223] width 266 height 21
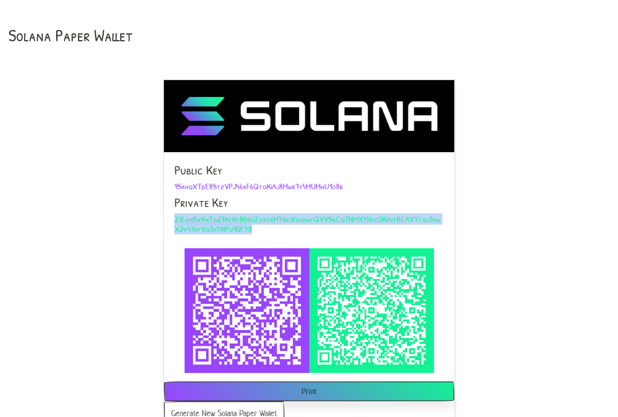
copy span "23LhmBxKnTq23KeKfBD6GEostrM76eiXghbwyQVVSkCqTNMXYHoo5KHvfBCAXYtqj3hwX2v436pVq3h…"
click at [233, 408] on button "Generate New Solana Paper Wallet" at bounding box center [224, 414] width 121 height 24
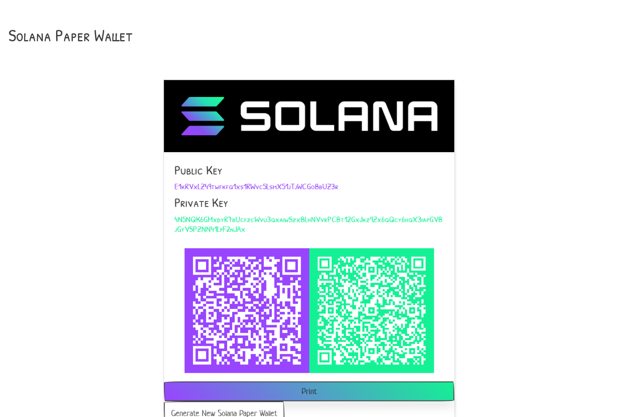
click at [182, 184] on span "E1kRVxLZ49twfkfq1xs1RWvc5LsmX51jTjWCGoBbUZ3r" at bounding box center [256, 185] width 164 height 11
copy span "E1kRVxLZ49twfkfq1xs1RWvc5LsmX51jTjWCGoBbUZ3r"
click at [229, 219] on span "4N5NQK6GMxdyR7bUcfzcWvu3qxaiwSzxBLhNVvrPCBt12GxJkz9Zx6qQcy6hqX3iapGVBjGyVSPZNN4…" at bounding box center [308, 223] width 268 height 21
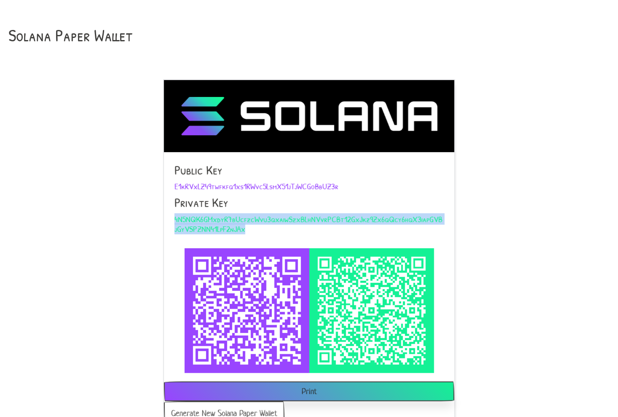
copy span "4N5NQK6GMxdyR7bUcfzcWvu3qxaiwSzxBLhNVvrPCBt12GxJkz9Zx6qQcy6hqX3iapGVBjGyVSPZNN4…"
click at [233, 408] on button "Generate New Solana Paper Wallet" at bounding box center [224, 414] width 121 height 24
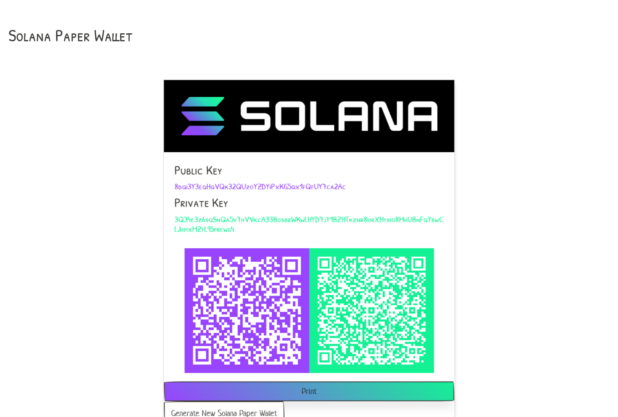
click at [182, 184] on span "8dqi3Y3eqHqVQk32QUzoYZDYiPxKG5qx1fQfUY7ca2Ac" at bounding box center [259, 185] width 171 height 11
copy span "8dqi3Y3eqHqVQk32QUzoYZDYiPxKG5qx1fQfUY7ca2Ac"
click at [229, 219] on span "3Q34e3z6sqSnQa5v7hVVkcA33BosbrWKwLHYD7jY1BZHTkznr8orXHyiho8MhUBnFqYbwCLJhmxMZfL…" at bounding box center [308, 223] width 269 height 21
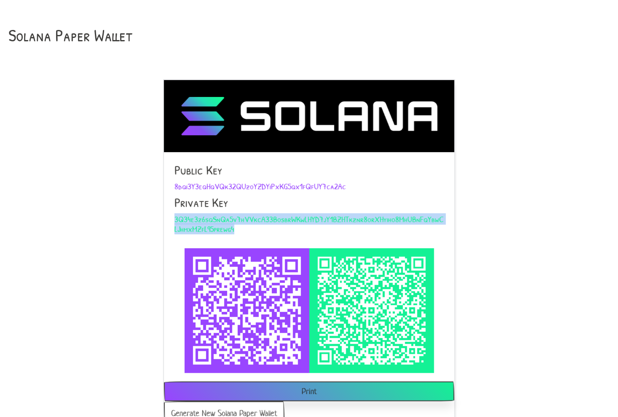
copy span "3Q34e3z6sqSnQa5v7hVVkcA33BosbrWKwLHYD7jY1BZHTkznr8orXHyiho8MhUBnFqYbwCLJhmxMZfL…"
click at [233, 408] on button "Generate New Solana Paper Wallet" at bounding box center [224, 414] width 121 height 24
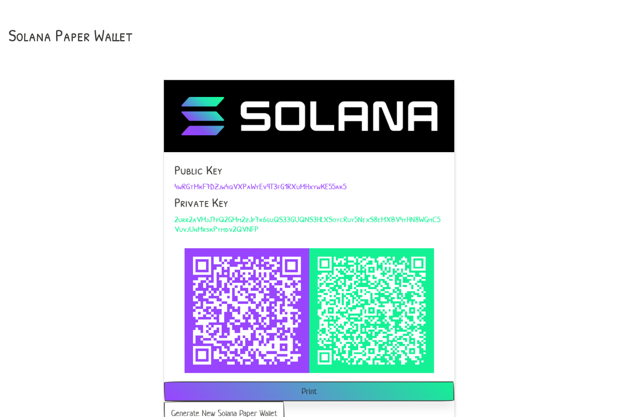
click at [182, 184] on span "4wRGtMkF7DZjw4qVXPaWyEv9T3fG1RXuMHxywKE55ak5" at bounding box center [260, 185] width 172 height 11
copy span "4wRGtMkF7DZjw4qVXPaWyEv9T3fG1RXuMHxywKE55ak5"
click at [229, 219] on span "2urr2aVMjJ7pQ2GMm2zJp7k6guQS33GUQNS3HLXSoycRuy5NexS8eMXBV4yHN8WGmC5VuvjUnMrskPy…" at bounding box center [307, 223] width 266 height 21
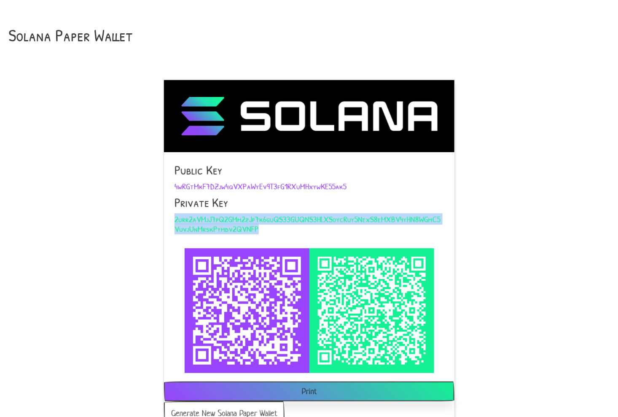
copy span "2urr2aVMjJ7pQ2GMm2zJp7k6guQS33GUQNS3HLXSoycRuy5NexS8eMXBV4yHN8WGmC5VuvjUnMrskPy…"
click at [233, 408] on button "Generate New Solana Paper Wallet" at bounding box center [224, 414] width 121 height 24
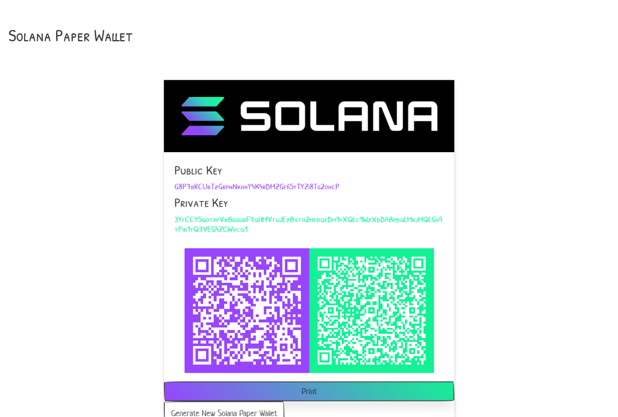
click at [182, 184] on span "G8P7bRCUbTzGrpnNkhhY4K4rDMZGf65yTYZi8Tg2ohcP" at bounding box center [256, 185] width 165 height 11
copy span "G8P7bRCUbTzGrpnNkhhY4K4rDMZGf65yTYZi8Tg2ohcP"
click at [229, 219] on span "3YfCCY5qotppVxBguubF7qHMVtuJEzBvto2mfdqeDm9yXQLc9WzXdDABpdqLMrjMQLGh9tPib1yQ3VE…" at bounding box center [308, 223] width 268 height 21
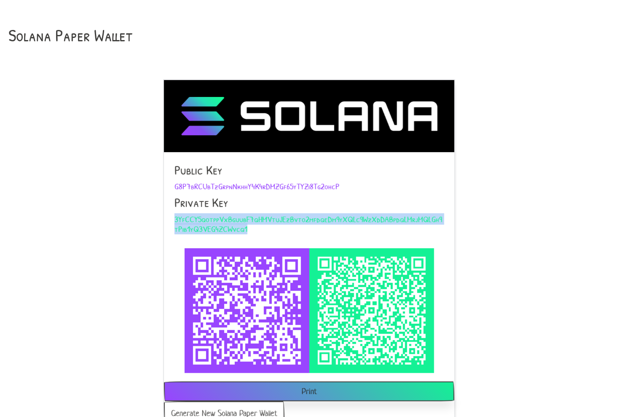
copy span "3YfCCY5qotppVxBguubF7qHMVtuJEzBvto2mfdqeDm9yXQLc9WzXdDABpdqLMrjMQLGh9tPib1yQ3VE…"
click at [233, 408] on button "Generate New Solana Paper Wallet" at bounding box center [224, 414] width 121 height 24
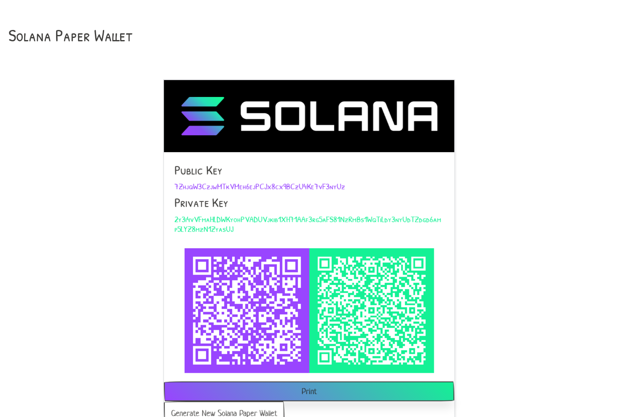
click at [182, 184] on span "7ZhjqW3CzjwMTkVMeh6ejPCJx8cx9BCzU4Ke7vF3nyUz" at bounding box center [259, 185] width 171 height 11
copy span "7ZhjqW3CzjwMTkVMeh6ejPCJx8cx9BCzU4Ke7vF3nyUz"
click at [229, 219] on span "2y3i4vVFmaHLDWKyohPVADUVjkib1XH71AAf3rg5aFS81NzRmBs1WqTiLdy3nyUdTZdgd6amp5LYZ8m…" at bounding box center [307, 223] width 267 height 21
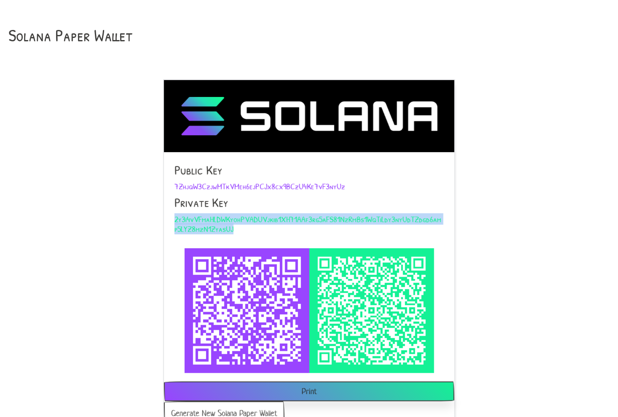
copy span "2y3i4vVFmaHLDWKyohPVADUVjkib1XH71AAf3rg5aFS81NzRmBs1WqTiLdy3nyUdTZdgd6amp5LYZ8m…"
click at [233, 408] on button "Generate New Solana Paper Wallet" at bounding box center [224, 414] width 121 height 24
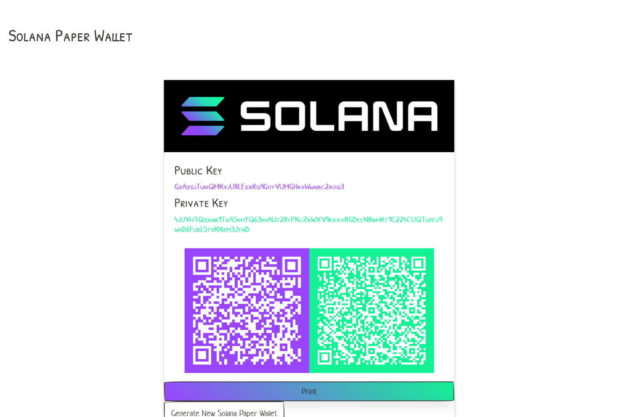
click at [182, 184] on span "GzAzgjTuihQMKvjU8LEsxRq9GoyVUMGHavWwnbc2aoq3" at bounding box center [259, 185] width 170 height 11
copy span "GzAzgjTuihQMKvjU8LEsxRq9GoyVUMGHavWwnbc2aoq3"
click at [229, 219] on span "4jUVm7Qsxnr1TxA5vmYQ63khNJt28yPKcZkWXV9rxxvBGDeeNBbmKt1C224CUQTupeu9whD6FudL5ts…" at bounding box center [308, 223] width 268 height 21
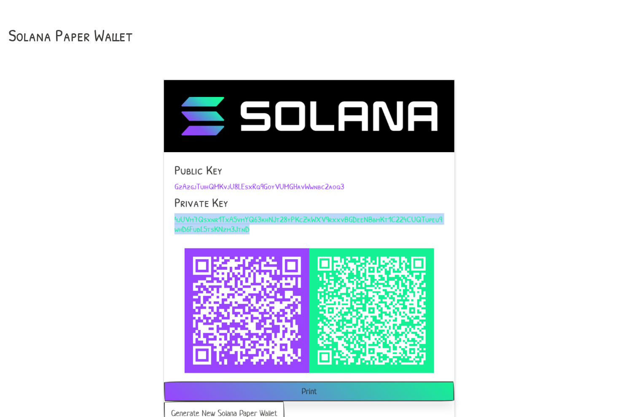
copy span "4jUVm7Qsxnr1TxA5vmYQ63khNJt28yPKcZkWXV9rxxvBGDeeNBbmKt1C224CUQTupeu9whD6FudL5ts…"
click at [233, 408] on button "Generate New Solana Paper Wallet" at bounding box center [224, 414] width 121 height 24
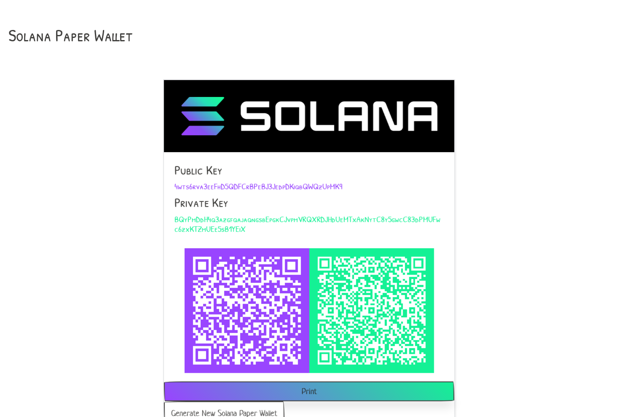
click at [182, 184] on span "4wts6rva3eeFhD5QDFCrBPeBJ3JedpDKiqbQWQzUpMK9" at bounding box center [258, 185] width 168 height 11
copy span "4wts6rva3eeFhD5QDFCrBPeBJ3JedpDKiqbQWQzUpMK9"
click at [229, 219] on span "BQyPmDdH4q3azgfqajaqngsbEpgkCJvpmVRQXRDJHdUeMTxAkNytC8y5gwcC83dPMUFwc6zxKTZmUEe…" at bounding box center [307, 223] width 266 height 21
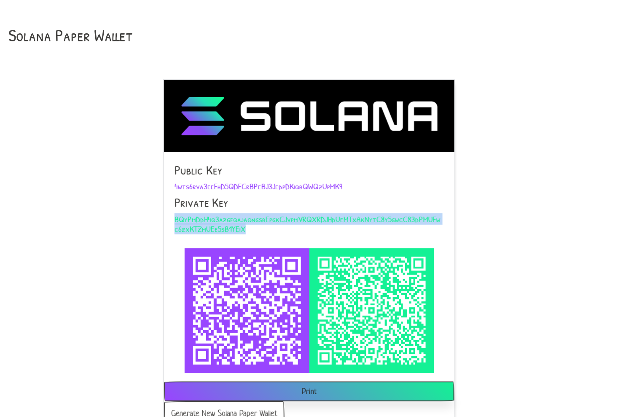
copy span "BQyPmDdH4q3azgfqajaqngsbEpgkCJvpmVRQXRDJHdUeMTxAkNytC8y5gwcC83dPMUFwc6zxKTZmUEe…"
click at [233, 408] on button "Generate New Solana Paper Wallet" at bounding box center [224, 414] width 121 height 24
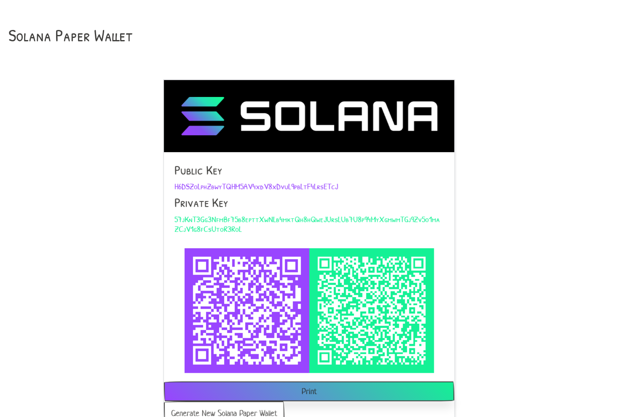
click at [182, 184] on span "H6DSZoLphZbwyTQHM5AV4xdV8xDvuL9pbLtF4LrsETcJ" at bounding box center [255, 185] width 163 height 11
copy span "H6DSZoLphZbwyTQHM5AV4xdV8xDvuL9pbLtF4LrsETcJ"
click at [229, 219] on span "57jKnT3Gg3NfmBf75b8epttXwNLb4mktQh8hQweJUrsLUb7U8p94MyXgmwmTGj9Zv5o1maZCjV1g8fC…" at bounding box center [306, 223] width 265 height 21
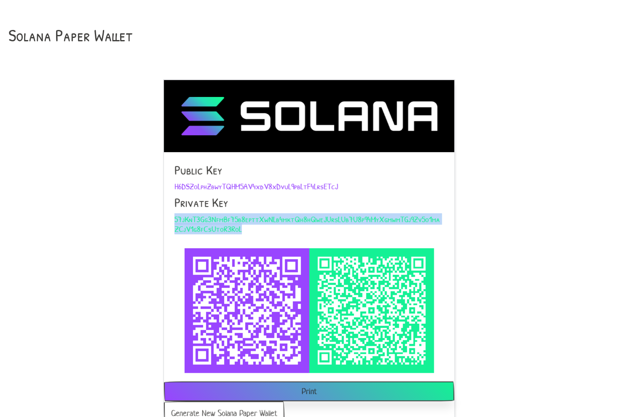
copy span "57jKnT3Gg3NfmBf75b8epttXwNLb4mktQh8hQweJUrsLUb7U8p94MyXgmwmTGj9Zv5o1maZCjV1g8fC…"
click at [233, 408] on button "Generate New Solana Paper Wallet" at bounding box center [224, 414] width 121 height 24
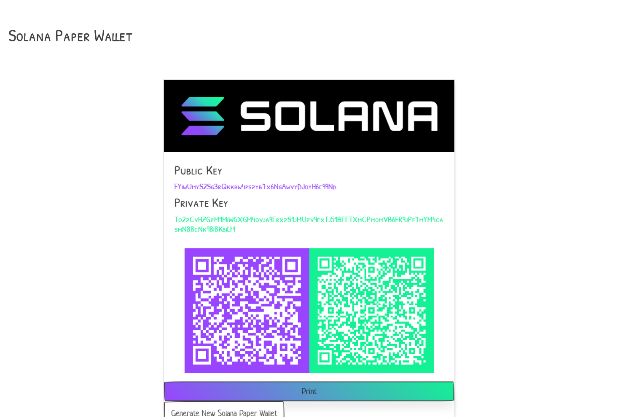
click at [182, 184] on span "FYiwUmyS2Sg3rQkkbw4pszyb7x6NgAwvyDJoyH6e99Nd" at bounding box center [255, 185] width 162 height 11
copy span "FYiwUmyS2Sg3rQkkbw4pszyb7x6NgAwvyDJoyH6e99Nd"
click at [229, 219] on span "To2zCvHZGzM1MiWGXGM4ovja9ErxzS1jMUzv9exTj51BEETXmCPmomVB6FR9jPf7mYM4casmN88cNk9…" at bounding box center [308, 223] width 269 height 21
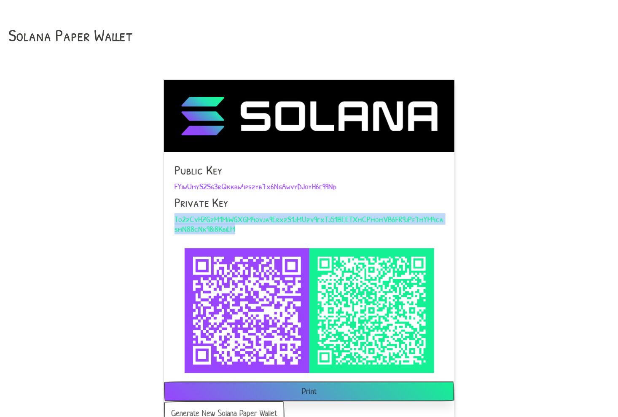
copy span "To2zCvHZGzM1MiWGXGM4ovja9ErxzS1jMUzv9exTj51BEETXmCPmomVB6FR9jPf7mYM4casmN88cNk9…"
click at [233, 408] on button "Generate New Solana Paper Wallet" at bounding box center [224, 414] width 121 height 24
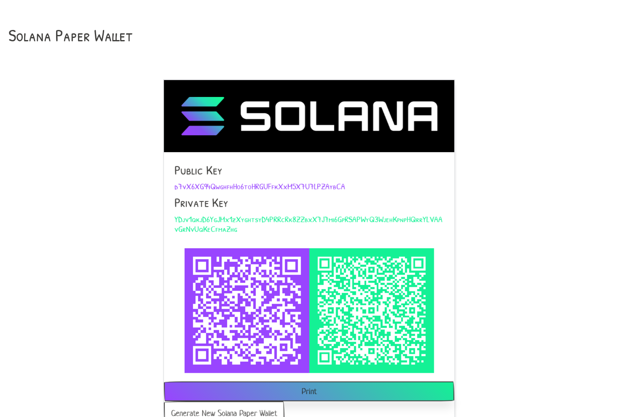
click at [182, 184] on span "d7vX6XG94QwghfhHo6toHRGUFfkXxM5X7U7LPZAybCA" at bounding box center [259, 185] width 171 height 11
copy span "d7vX6XG94QwghfhHo6toHRGUFfkXxM5X7U7LPZAybCA"
click at [229, 219] on span "YDjv1qkjD6YgJMx1zXyghtsyD4PRRcRk8ZZbxX7J7mi6GpRSAPWyQ3WjehKpnpHQrrYLVAAvGrNvUqK…" at bounding box center [308, 223] width 268 height 21
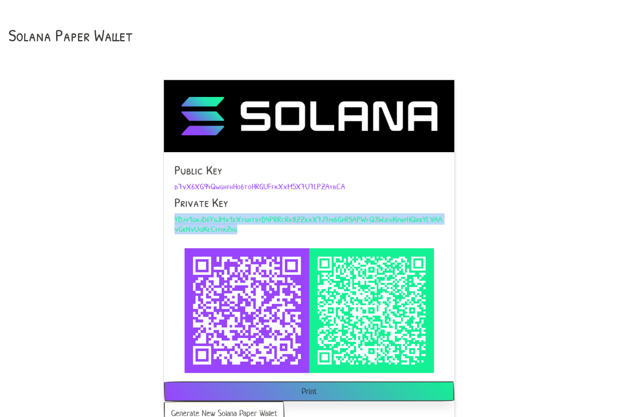
copy span "YDjv1qkjD6YgJMx1zXyghtsyD4PRRcRk8ZZbxX7J7mi6GpRSAPWyQ3WjehKpnpHQrrYLVAAvGrNvUqK…"
click at [233, 408] on button "Generate New Solana Paper Wallet" at bounding box center [224, 414] width 121 height 24
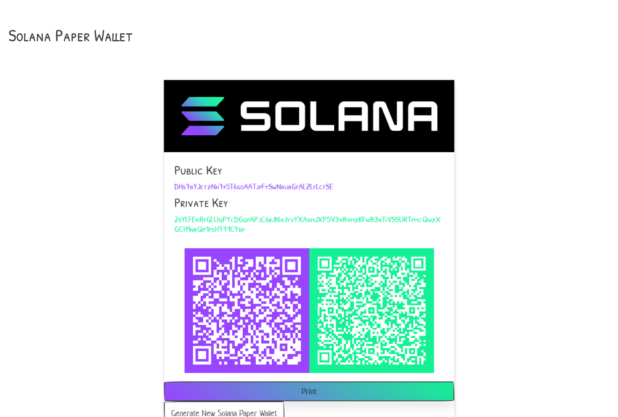
click at [182, 184] on span "DHs7bYJetzNh7p5T6goAATjpFySwNbubGfALZLfLcfSE" at bounding box center [253, 185] width 159 height 11
copy span "DHs7bYJetzNh7p5T6goAATjpFySwNbubGfALZLfLcfSE"
click at [229, 219] on span "2sYLFEkBfGLUqPYcDGqpAPjC6rJNxJyvYXAsmJXP5V3vBvmzRFwB3nTiVSSURTpmcQwzXGCH9nrQp1p…" at bounding box center [307, 223] width 266 height 21
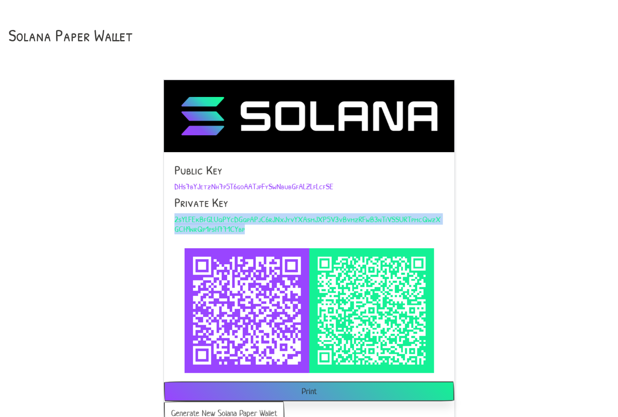
copy span "2sYLFEkBfGLUqPYcDGqpAPjC6rJNxJyvYXAsmJXP5V3vBvmzRFwB3nTiVSSURTpmcQwzXGCH9nrQp1p…"
click at [233, 408] on button "Generate New Solana Paper Wallet" at bounding box center [224, 414] width 121 height 24
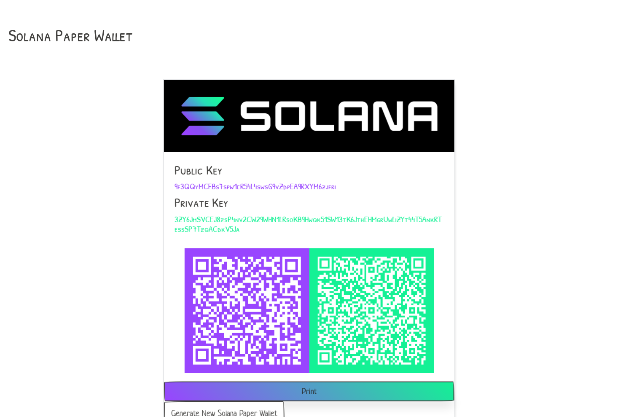
click at [182, 184] on span "9f3QQyMCFBs7spw1eR54L4swsG9vZdpEA9RXYM6zjfri" at bounding box center [254, 185] width 161 height 11
copy span "9f3QQyMCFBs7spw1eR54L4swsG9vZdpEA9RXYM6zjfri"
click at [229, 219] on span "3ZY6JmSVCEJ8zsP4nv2CW29WHN1LRsoKB9Hwqk51SW13tK6JthEHMgrUwLiZYt44T5AnkRTessSP7Tz…" at bounding box center [307, 223] width 267 height 21
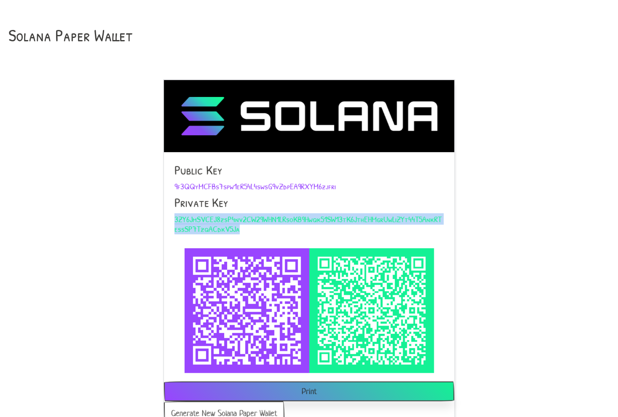
copy span "3ZY6JmSVCEJ8zsP4nv2CW29WHN1LRsoKB9Hwqk51SW13tK6JthEHMgrUwLiZYt44T5AnkRTessSP7Tz…"
click at [233, 408] on button "Generate New Solana Paper Wallet" at bounding box center [224, 414] width 121 height 24
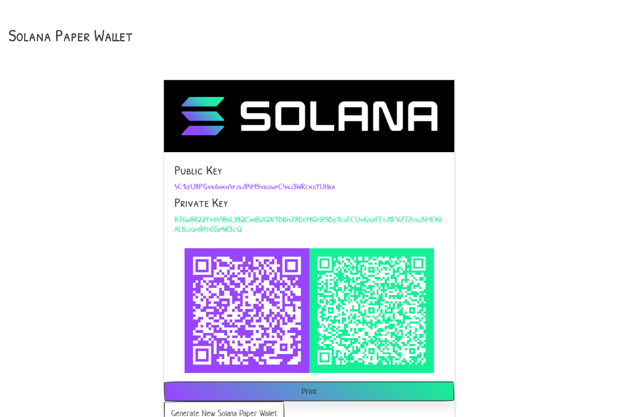
click at [182, 184] on span "4C1izU8PGvk6hkn4pjsj84MSvbowpC4nj3WRckgYUHba" at bounding box center [254, 185] width 161 height 11
copy span "4C1izU8PGvk6hkn4pjsj84MSvbowpC4nj3WRckgYUHba"
click at [229, 219] on span "BT6wBR22Yv649BbL382CmiBUQX7DRmZ8DeMQHZSDd1cuFCUvGvzFEyJ1FVZTZouJ4MEK6ALSjjqmBYm…" at bounding box center [308, 223] width 268 height 21
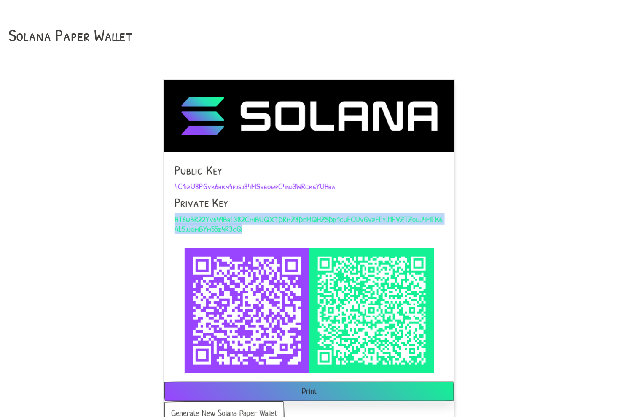
copy span "BT6wBR22Yv649BbL382CmiBUQX7DRmZ8DeMQHZSDd1cuFCUvGvzFEyJ1FVZTZouJ4MEK6ALSjjqmBYm…"
click at [233, 408] on button "Generate New Solana Paper Wallet" at bounding box center [224, 414] width 121 height 24
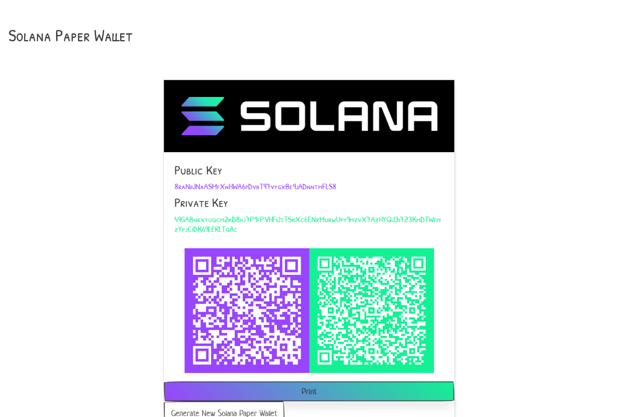
click at [182, 184] on span "8raNiiJNaASMfXnHWA6pDvbT97vygxBe9jADnntmFLS8" at bounding box center [255, 185] width 162 height 11
copy span "8raNiiJNaASMfXnHWA6pDvbT97vygxBe9jADnntmFLS8"
click at [229, 219] on span "49GABnrxyuqcm2kD8hj7P1fPVHFiJtTSkXc6ENrMurwUpy9mzvX7AzHYQJ3i7Z3KmDTWfmzYpjCiDK6…" at bounding box center [307, 223] width 266 height 21
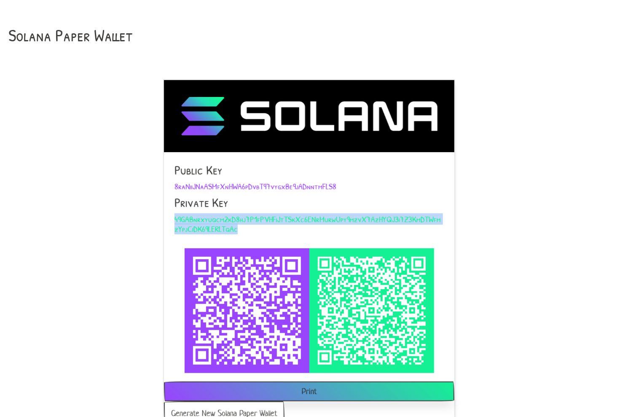
copy span "49GABnrxyuqcm2kD8hj7P1fPVHFiJtTSkXc6ENrMurwUpy9mzvX7AzHYQJ3i7Z3KmDTWfmzYpjCiDK6…"
click at [233, 408] on button "Generate New Solana Paper Wallet" at bounding box center [224, 414] width 121 height 24
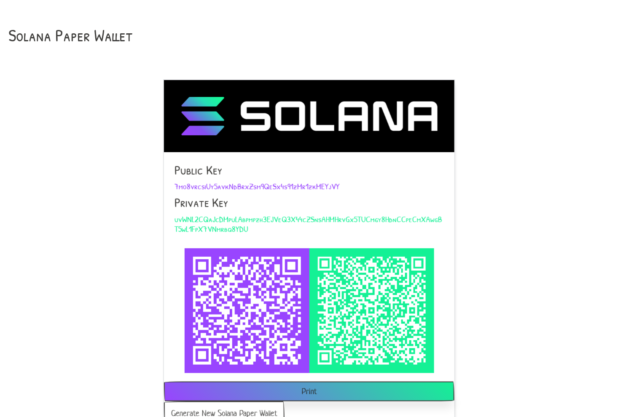
click at [182, 184] on span "7mo8vrcsiUy5avkNdBrxZsm9QeSx4s91zMr1zkMEYjVY" at bounding box center [256, 185] width 165 height 11
copy span "7mo8vrcsiUy5avkNdBrxZsm9QeSx4s91zMr1zkMEYjVY"
click at [229, 219] on span "uvWNL2CQaJcDMpuLAbpmpzh3EJVeQ3X44cZSnsAHMHrvGx5TUCmgy8HdnCCpeCmXAwgBT5wL1FpX7VN…" at bounding box center [308, 223] width 268 height 21
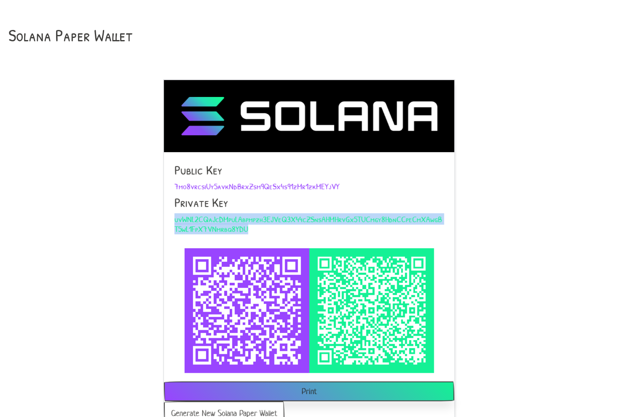
copy span "uvWNL2CQaJcDMpuLAbpmpzh3EJVeQ3X44cZSnsAHMHrvGx5TUCmgy8HdnCCpeCmXAwgBT5wL1FpX7VN…"
click at [233, 408] on button "Generate New Solana Paper Wallet" at bounding box center [224, 414] width 121 height 24
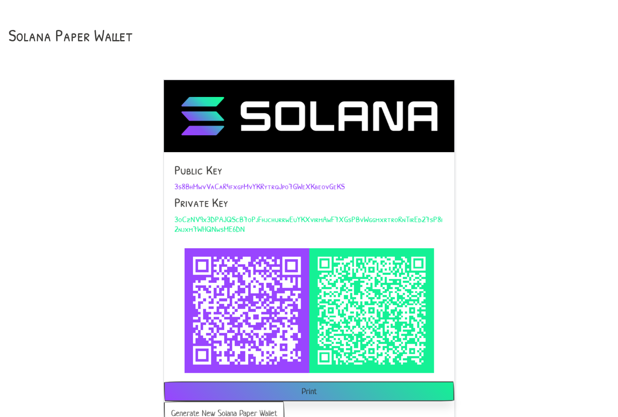
click at [182, 184] on span "3s8BhMwvVaCaR4fxgpMvYKRytrqJpo7GWeXKbeovGeKS" at bounding box center [259, 185] width 170 height 11
copy span "3s8BhMwvVaCaR4fxgpMvYKRytrqJpo7GWeXKbeovGeKS"
click at [229, 219] on span "3oCzNV9x3DPAJQScB7oPjFhjchurrwEuYKXvirmAwF7XGsPBvWggmxrtroRnTirEd27sP8i2njxm7WH…" at bounding box center [308, 223] width 268 height 21
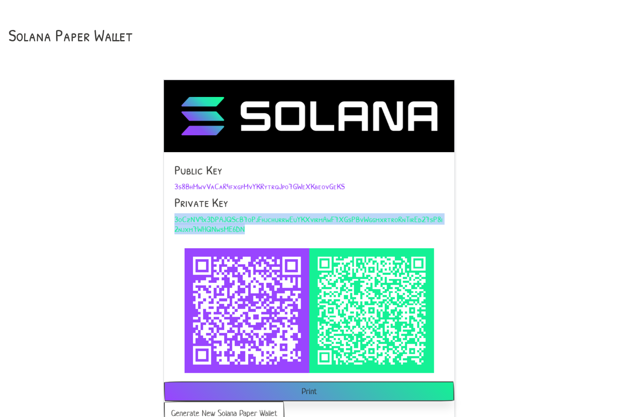
copy span "3oCzNV9x3DPAJQScB7oPjFhjchurrwEuYKXvirmAwF7XGsPBvWggmxrtroRnTirEd27sP8i2njxm7WH…"
click at [233, 408] on button "Generate New Solana Paper Wallet" at bounding box center [224, 414] width 121 height 24
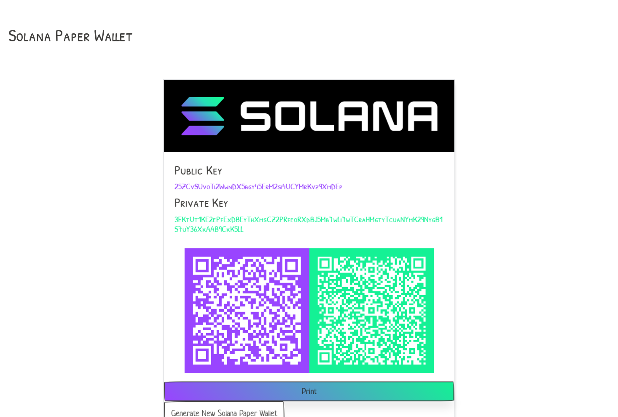
click at [182, 184] on span "25ZCvSUvoTi2WwnDX5bgy45ErM2si4UCYMrKvz9XmDEp" at bounding box center [258, 185] width 168 height 11
copy span "25ZCvSUvoTi2WwnDX5bgy45ErM2si4UCYMrKvz9XmDEp"
click at [229, 219] on span "3FKtUt1KE2ePfExDBEyThXmsCZ2PRfeoRXdBJ5Mb7wLi7wTCraHMgtyTcuaNYmK29NygB1S7uY36XkA…" at bounding box center [308, 223] width 268 height 21
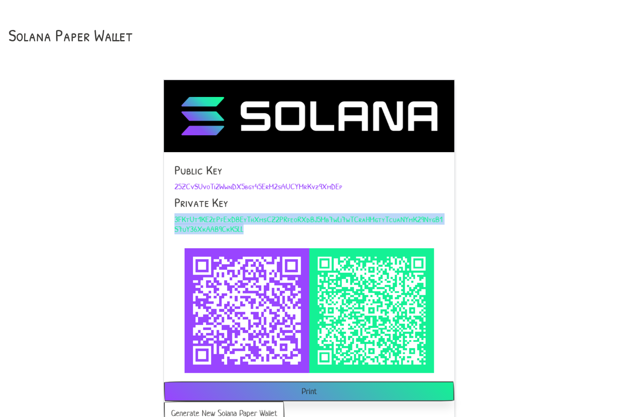
copy span "3FKtUt1KE2ePfExDBEyThXmsCZ2PRfeoRXdBJ5Mb7wLi7wTCraHMgtyTcuaNYmK29NygB1S7uY36XkA…"
click at [233, 408] on button "Generate New Solana Paper Wallet" at bounding box center [224, 414] width 121 height 24
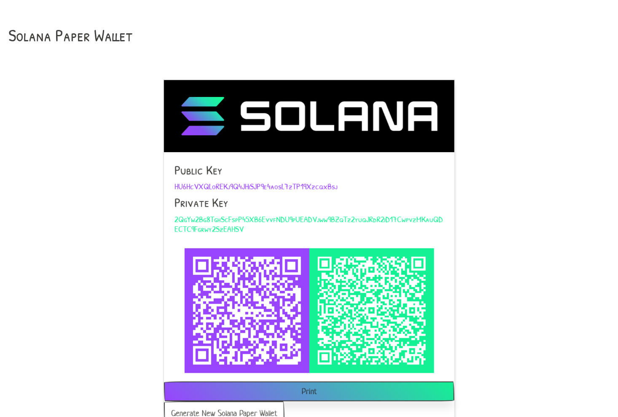
click at [182, 184] on span "HU6HcVXQLoREKj9Q4JHiSJP9e4aosL7zTP19XzcqxBsj" at bounding box center [255, 185] width 163 height 11
copy span "HU6HcVXQLoREKj9Q4JHiSJP9e4aosL7zTP19XzcqxBsj"
click at [229, 219] on span "2QgYw2Bg8TghScFspP45XB6EvvfNDU9pUEADVjww9BZqTz2yuqJRdR2iD17CwpvzMKauQDECTC9Fgrw…" at bounding box center [308, 223] width 268 height 21
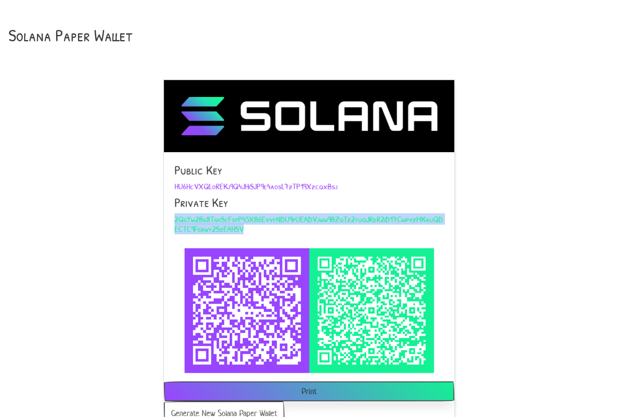
copy span "2QgYw2Bg8TghScFspP45XB6EvvfNDU9pUEADVjww9BZqTz2yuqJRdR2iD17CwpvzMKauQDECTC9Fgrw…"
click at [233, 408] on button "Generate New Solana Paper Wallet" at bounding box center [224, 414] width 121 height 24
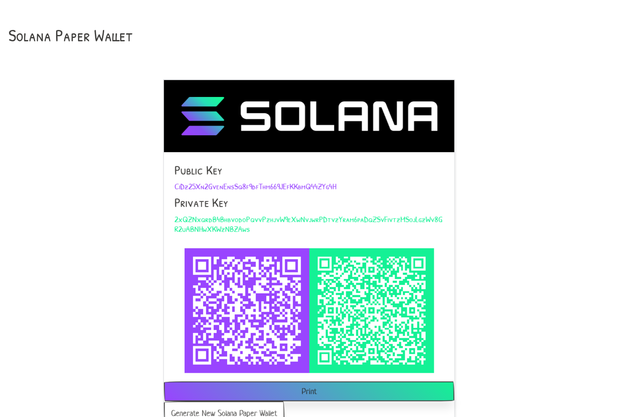
click at [182, 184] on span "CiDz25Xn2GvenEnsSq8f9dfThm669JEfKKbmQ44ZYg4H" at bounding box center [255, 185] width 162 height 11
copy span "CiDz25Xn2GvenEnsSq8f9dfThm669JEfKKbmQ44ZYg4H"
click at [229, 219] on span "2xQZNxqrdB4BhbvodoPqvvPzhjvW9eXwNvjwrPDtvzYram6paDqZSvFivtzMSojLgzWv8GR2uABNHwX…" at bounding box center [308, 223] width 268 height 21
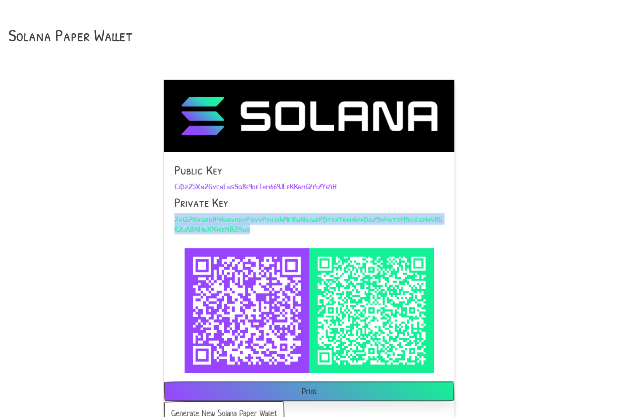
copy span "2xQZNxqrdB4BhbvodoPqvvPzhjvW9eXwNvjwrPDtvzYram6paDqZSvFivtzMSojLgzWv8GR2uABNHwX…"
click at [233, 408] on button "Generate New Solana Paper Wallet" at bounding box center [224, 414] width 121 height 24
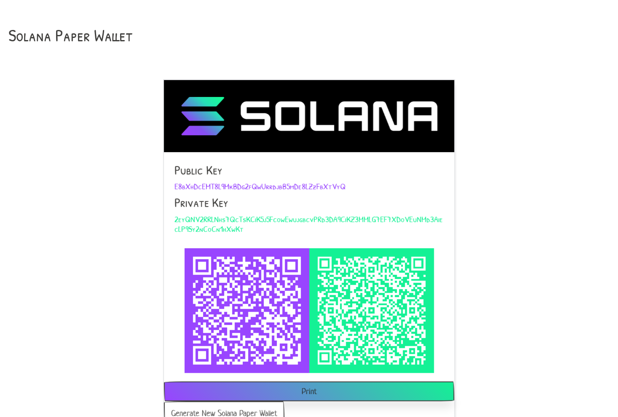
click at [182, 184] on span "E8bXhDcEMT8L9MkBDg2fQwUrrdjbB5mDe8LZzFbXtVyQ" at bounding box center [259, 185] width 171 height 11
copy span "E8bXhDcEMT8L9MkBDg2fQwUrrdjbB5mDe8LZzFbXtVyQ"
click at [229, 219] on span "2eyQNV2RRLNhs7QcTsKCiK5j5FcowEwujgbcvPRd3DA9CiKZ3MMLG7EF7XDoVEuNMd3AiecLP9Sy2nC…" at bounding box center [308, 223] width 268 height 21
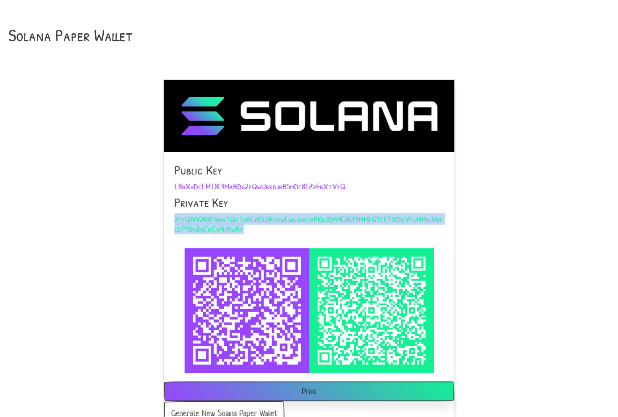
copy span "2eyQNV2RRLNhs7QcTsKCiK5j5FcowEwujgbcvPRd3DA9CiKZ3MMLG7EF7XDoVEuNMd3AiecLP9Sy2nC…"
click at [233, 408] on button "Generate New Solana Paper Wallet" at bounding box center [224, 414] width 121 height 24
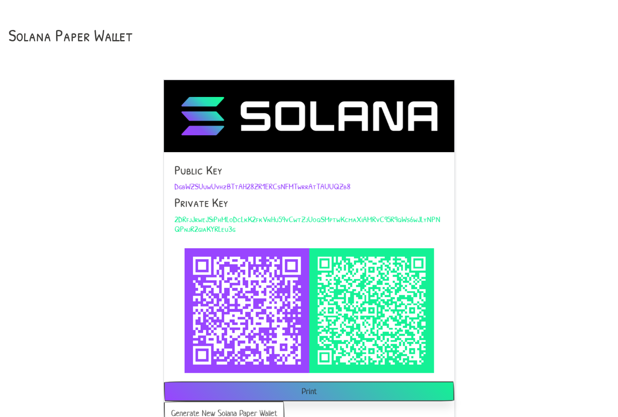
click at [182, 184] on span "DgbWZSUuwUvhzBTtAH28ZR1ERCsNFMTwrrAtTAUUQZb8" at bounding box center [262, 185] width 176 height 11
copy span "DgbWZSUuwUvhzBTtAH28ZR1ERCsNFMTwrrAtTAUUQZb8"
click at [229, 219] on span "2DRfjJrweJSiPhMLoDcLkK2fkVnHu59vCwtZjUoqSMptwKcmaXiAMRvC95R9qWs6wJLyNPNQPnjR2gi…" at bounding box center [307, 223] width 266 height 21
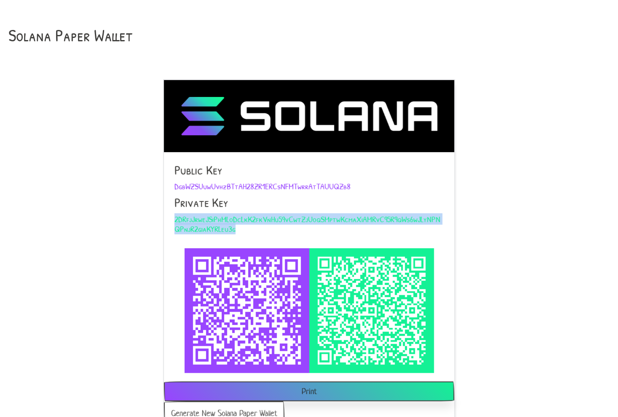
copy span "2DRfjJrweJSiPhMLoDcLkK2fkVnHu59vCwtZjUoqSMptwKcmaXiAMRvC95R9qWs6wJLyNPNQPnjR2gi…"
click at [233, 408] on button "Generate New Solana Paper Wallet" at bounding box center [224, 414] width 121 height 24
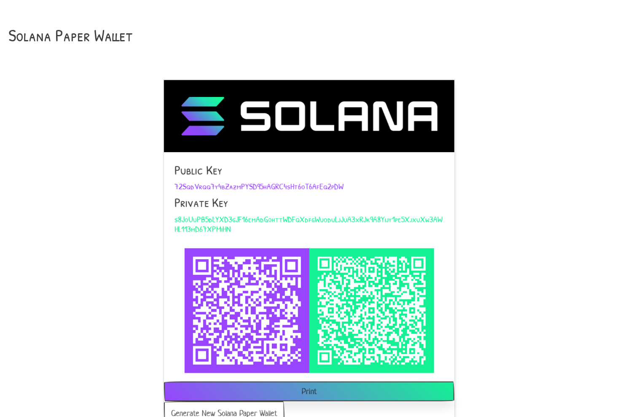
click at [182, 184] on span "72SqdVrqq7y4bZazmPYSD95hAGRC4sHt6oT6AfEq2pDW" at bounding box center [258, 185] width 169 height 11
copy span "72SqdVrqq7y4bZazmPYSD95hAGRC4sHt6oT6AfEq2pDW"
click at [229, 219] on span "s8JoUuPB5dLYXD3gJF16emAdGohttWDFqXdfgWuoduLjJuA3xRJk9A8Yijy1pe5XjxuXw3AWHL113mD…" at bounding box center [308, 223] width 268 height 21
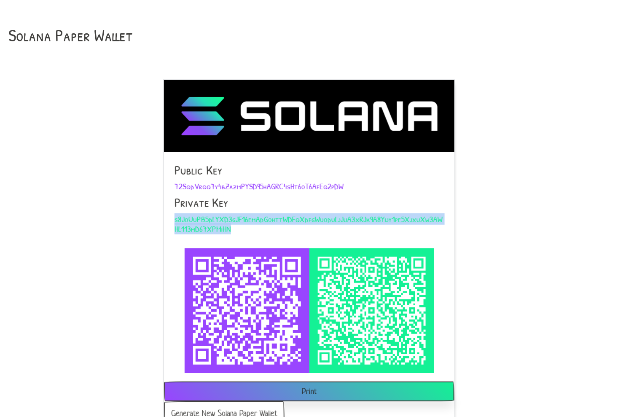
copy span "s8JoUuPB5dLYXD3gJF16emAdGohttWDFqXdfgWuoduLjJuA3xRJk9A8Yijy1pe5XjxuXw3AWHL113mD…"
click at [233, 408] on button "Generate New Solana Paper Wallet" at bounding box center [224, 414] width 121 height 24
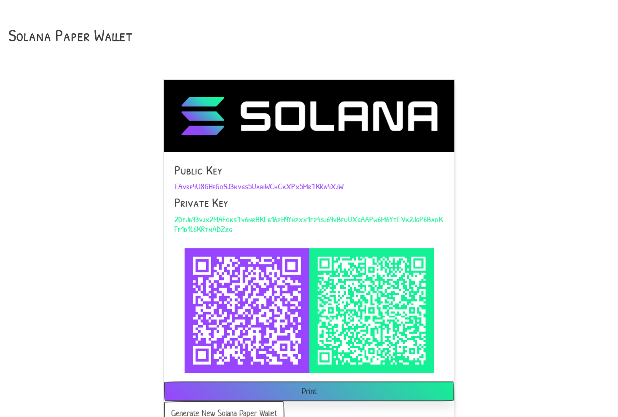
click at [182, 184] on span "EAvrp4U8GHfGoSJ3kvgs5UabiWChCkXPx5Mr7KRa4XjW" at bounding box center [258, 185] width 169 height 11
copy span "EAvrp4U8GHfGoSJ3kvgs5UabiWChCkXPx5Mr7KRa4XjW"
click at [229, 219] on span "2DeJb93vjx2MAFoks7v6nrBKEb16zH9Yhzxx1ez4sj69vBfuUXgAAPw6M6YtEVk2JgP6BadKFp1d1L6…" at bounding box center [308, 223] width 268 height 21
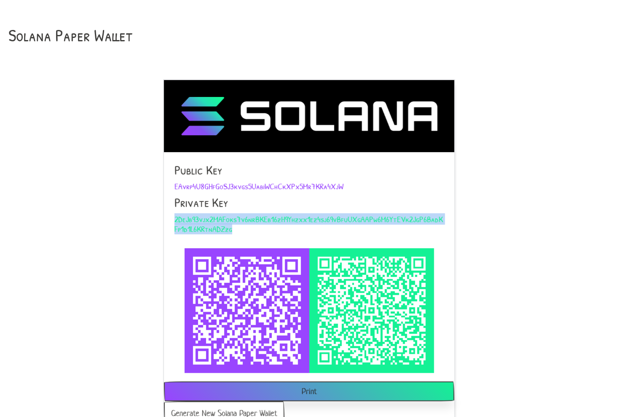
copy span "2DeJb93vjx2MAFoks7v6nrBKEb16zH9Yhzxx1ez4sj69vBfuUXgAAPw6M6YtEVk2JgP6BadKFp1d1L6…"
click at [233, 408] on button "Generate New Solana Paper Wallet" at bounding box center [224, 414] width 121 height 24
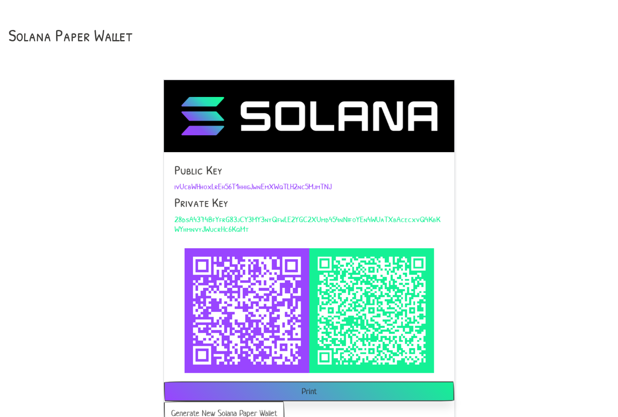
click at [182, 184] on span "ivUcbWHhoxLrEh56T1hhigJwnEmXWqTLH2nc5MjmTNJ" at bounding box center [252, 185] width 157 height 11
copy span "ivUcbWHhoxLrEh56T1hhigJwnEmXWqTLH2nc5MjmTNJ"
click at [229, 219] on span "28dsA4374BfYfrG83jCY3MY3nyQfwLE2YGC2XUmd454nNffoYEn4WUaTXbAcecxvQ4KbKWYhmnvyJWu…" at bounding box center [307, 223] width 266 height 21
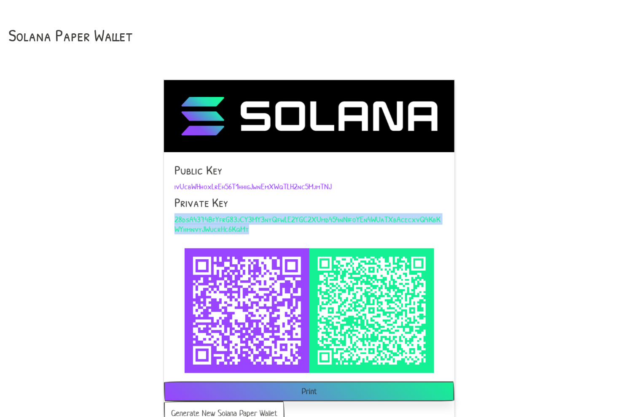
copy span "28dsA4374BfYfrG83jCY3MY3nyQfwLE2YGC2XUmd454nNffoYEn4WUaTXbAcecxvQ4KbKWYhmnvyJWu…"
click at [233, 408] on button "Generate New Solana Paper Wallet" at bounding box center [224, 414] width 121 height 24
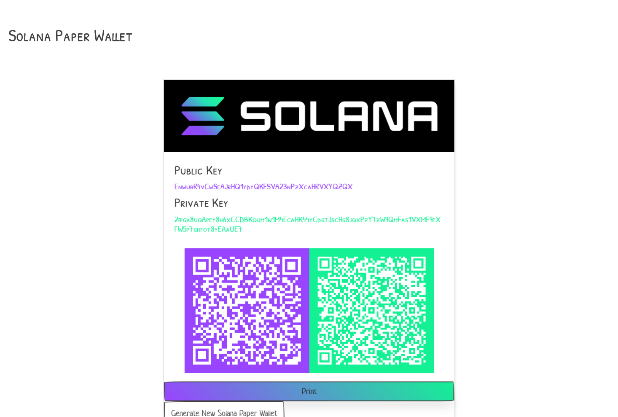
click at [182, 184] on span "EnwubR4vCwSeAJrHQ1ydyQKFSVA23nPzXcaHRVXYQZQX" at bounding box center [263, 185] width 178 height 11
copy span "EnwubR4vCwSeAJrHQ1ydyQKFSVA23nPzXcaHRVXYQZQX"
click at [229, 219] on span "2ffgk8uqApey8h6xCCDBKqum1w1M4EcaHK44yCdgtJscHg8jqxPzY7zW9QmFas1VXMF9eXFW5p7ghfo…" at bounding box center [307, 223] width 266 height 21
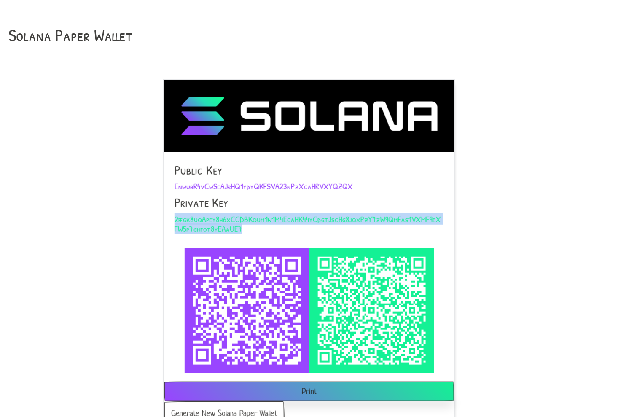
copy span "2ffgk8uqApey8h6xCCDBKqum1w1M4EcaHK44yCdgtJscHg8jqxPzY7zW9QmFas1VXMF9eXFW5p7ghfo…"
click at [233, 408] on button "Generate New Solana Paper Wallet" at bounding box center [224, 414] width 121 height 24
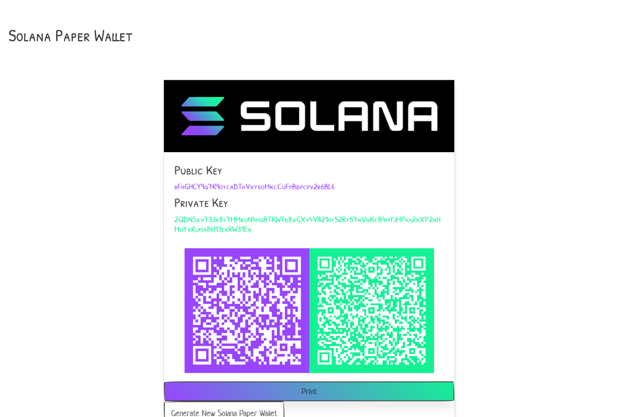
click at [182, 184] on span "bFhGHCY9q7R9oycaDThVxysoMkcCuFpBdpcpv2r6BL6" at bounding box center [254, 185] width 160 height 11
copy span "bFhGHCY9q7R9oycaDThVxysoMkcCuFpBdpcpv2r6BL6"
click at [229, 219] on span "2QDN5xv73Jx8y7MMruN4mgBTKWTd8xGXv4V821hyS2RyS7nVqKcB4mYjMPioi2xXP2nHMuYxRumaBH1…" at bounding box center [307, 223] width 266 height 21
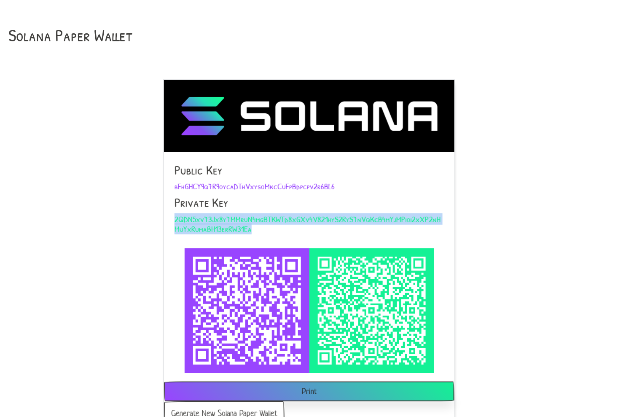
copy span "2QDN5xv73Jx8y7MMruN4mgBTKWTd8xGXv4V821hyS2RyS7nVqKcB4mYjMPioi2xXP2nHMuYxRumaBH1…"
click at [233, 408] on button "Generate New Solana Paper Wallet" at bounding box center [224, 414] width 121 height 24
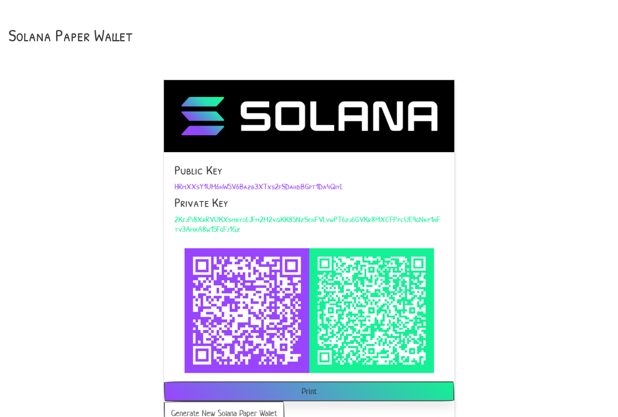
click at [182, 184] on span "HRmXXsY1UM6hW5V6Bazb3XTxs2fSDahdBGpt1Da4QiyL" at bounding box center [258, 185] width 169 height 11
copy span "HRmXXsY1UM6hW5V6Bazb3XTxs2fSDahdBGpt1Da4QiyL"
click at [229, 219] on span "2KfjPi8XrRVUKXsmbyoLJFm2M2vqKK85NzSehFVLvwPT6zj6GVKr8MXCFPpcUE9gNkp1nFtv3AmkA8w…" at bounding box center [307, 223] width 266 height 21
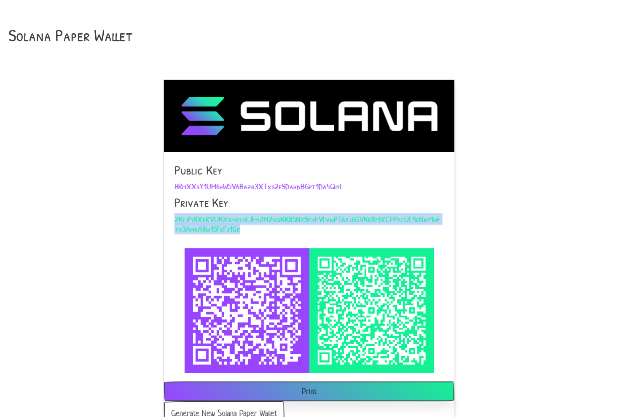
copy span "2KfjPi8XrRVUKXsmbyoLJFm2M2vqKK85NzSehFVLvwPT6zj6GVKr8MXCFPpcUE9gNkp1nFtv3AmkA8w…"
click at [233, 408] on button "Generate New Solana Paper Wallet" at bounding box center [224, 414] width 121 height 24
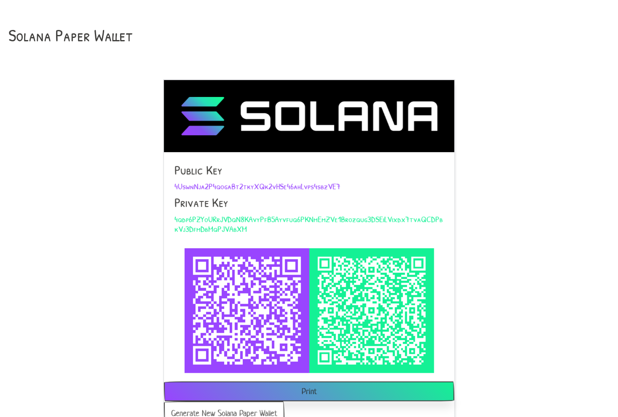
click at [182, 184] on span "4UswnNja2P4qogaBt2tkyXQk2vHSe46ahLvps4sbzVE7" at bounding box center [257, 185] width 166 height 11
copy span "4UswnNja2P4qogaBt2tkyXQk2vHSe46ahLvps4sbzVE7"
click at [229, 219] on span "4qdp6PZYoURrJVDqN8KAvyPfB5Ayvfuq6PKNmEmZVe1Brozqug3DSEiLVixdx7tvaQCDPbkVj3DfmDb…" at bounding box center [308, 223] width 268 height 21
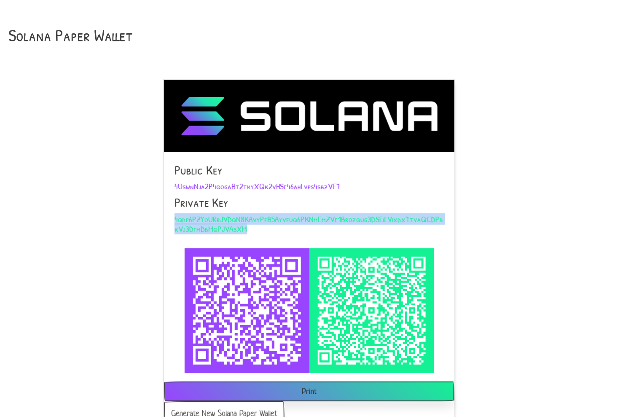
copy span "4qdp6PZYoURrJVDqN8KAvyPfB5Ayvfuq6PKNmEmZVe1Brozqug3DSEiLVixdx7tvaQCDPbkVj3DfmDb…"
click at [233, 408] on button "Generate New Solana Paper Wallet" at bounding box center [224, 414] width 121 height 24
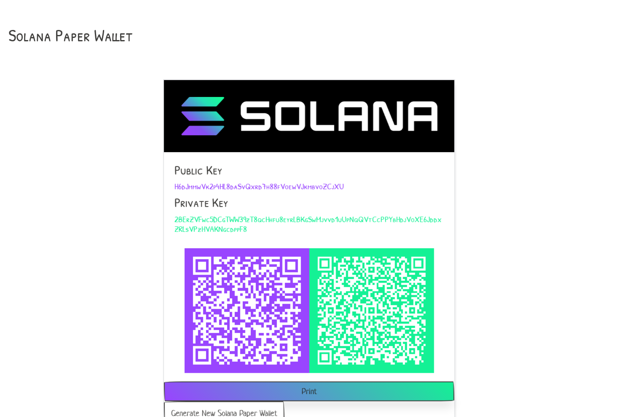
click at [182, 184] on span "H6dJmmwVk2p4HL8daSvQxrd7h88fVoewVJkmbvoZCjXU" at bounding box center [258, 185] width 169 height 11
copy span "H6dJmmwVk2p4HL8daSvQxrd7h88fVoewVJkmbvoZCjXU"
click at [229, 219] on span "2BErZVFwc5DCgTWW39zT8qcHhfu8eyrLBKgSwMjvvd1uUpNqQVtCcPPYbHdjVoXE6JddxZRLsVPzHVA…" at bounding box center [307, 223] width 267 height 21
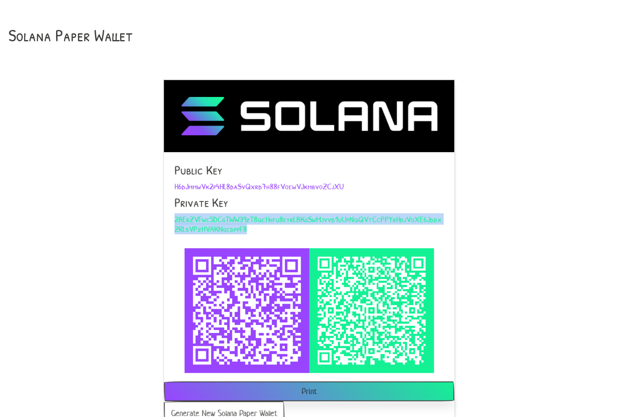
copy span "2BErZVFwc5DCgTWW39zT8qcHhfu8eyrLBKgSwMjvvd1uUpNqQVtCcPPYbHdjVoXE6JddxZRLsVPzHVA…"
click at [233, 408] on button "Generate New Solana Paper Wallet" at bounding box center [224, 414] width 121 height 24
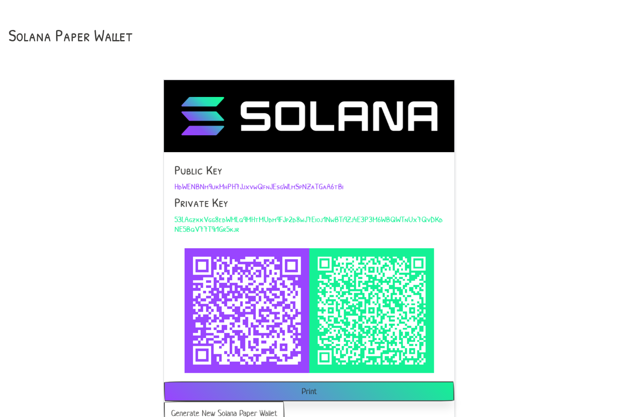
click at [182, 184] on span "HdWENBNm9ukMhPH7JjxvwQfnJEsgWLmSpNZaTGaA6tBi" at bounding box center [258, 185] width 169 height 11
copy span "HdWENBNm9ukMhPH7JjxvwQfnJEsgWLmSpNZaTGaA6tBi"
click at [229, 219] on span "53LAgzkkVgg8edWMLq9MHtMUdm9FJp2d8wJ7Eioj1NwBTi9Zj4E3P3M6WBQWTnUx7QvDKdNE5BqV77T…" at bounding box center [308, 223] width 268 height 21
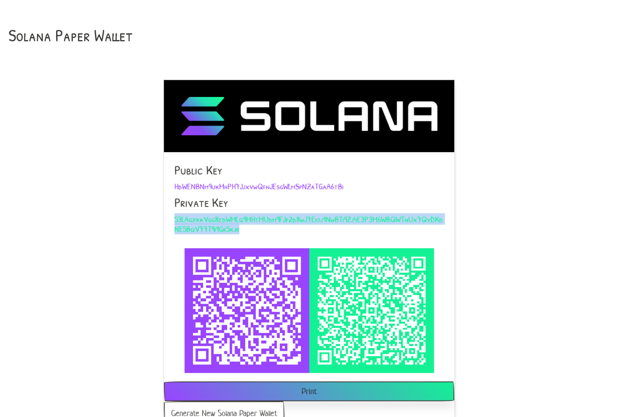
copy span "53LAgzkkVgg8edWMLq9MHtMUdm9FJp2d8wJ7Eioj1NwBTi9Zj4E3P3M6WBQWTnUx7QvDKdNE5BqV77T…"
click at [233, 408] on button "Generate New Solana Paper Wallet" at bounding box center [224, 414] width 121 height 24
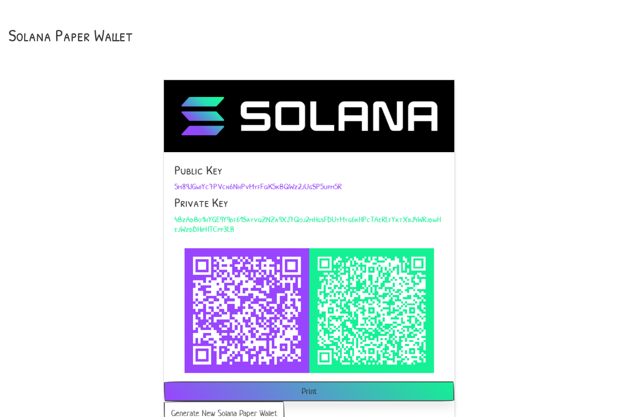
click at [182, 184] on span "5m89JGwiYc7PVcn6NhPvMyfFqK5kBQWz2jUgSP5upm5R" at bounding box center [257, 185] width 167 height 11
copy span "5m89JGwiYc7PVcn6NhPvMyfFqK5kBQWz2jUgSP5upm5R"
click at [229, 219] on span "4BzAdBo1hYGE9Y9df61SayvqZNZa9XJ7Qoj2mHgsFDUyMyg6kHPcTAeRLfYktXbJ4WRjdwHejWzdDHi…" at bounding box center [307, 223] width 266 height 21
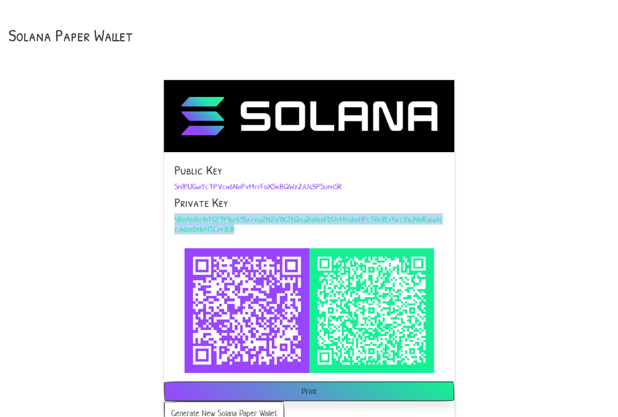
copy span "4BzAdBo1hYGE9Y9df61SayvqZNZa9XJ7Qoj2mHgsFDUyMyg6kHPcTAeRLfYktXbJ4WRjdwHejWzdDHi…"
click at [233, 408] on button "Generate New Solana Paper Wallet" at bounding box center [224, 414] width 121 height 24
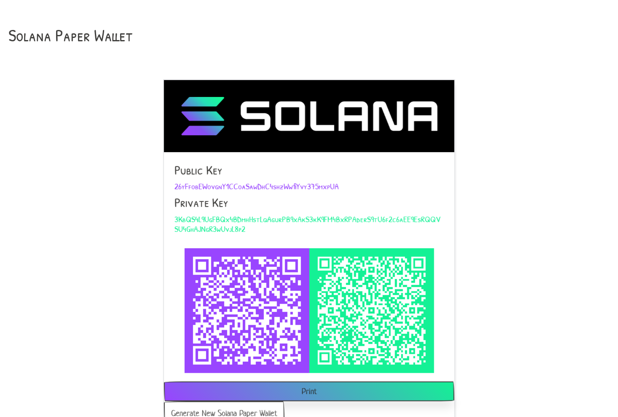
click at [182, 184] on span "26yFfobEWovgnY1CCoaSawDhC4shzWwfiYvy375mxpUA" at bounding box center [256, 185] width 164 height 11
copy span "26yFfobEWovgnY1CCoaSawDhC4shzWwfiYvy375mxpUA"
click at [229, 219] on span "3KbQS4L9UgFBQx4BDmhHstLqAgurPB9xAkS3kK9FM4BxRPAderS9tU6f2c6aEE9EsRQQVSU4GhAJNgR…" at bounding box center [307, 223] width 266 height 21
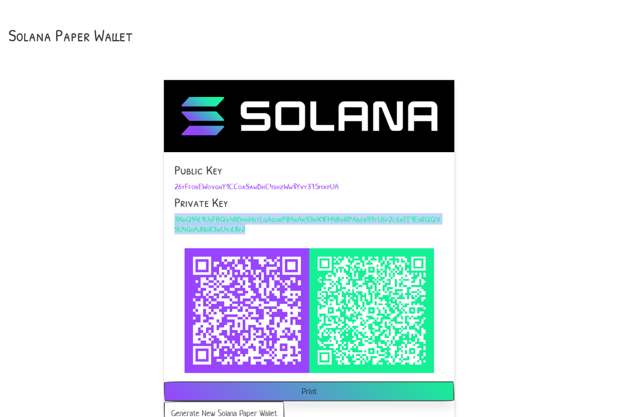
copy span "3KbQS4L9UgFBQx4BDmhHstLqAgurPB9xAkS3kK9FM4BxRPAderS9tU6f2c6aEE9EsRQQVSU4GhAJNgR…"
click at [233, 408] on button "Generate New Solana Paper Wallet" at bounding box center [224, 414] width 121 height 24
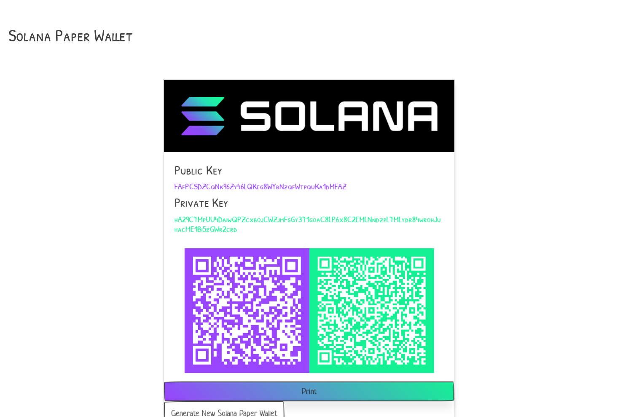
click at [182, 184] on span "FAfPCSDZCqNk96Zy46LQKeg8WYbNzqfWtpquKa1dMFAZ" at bounding box center [260, 185] width 172 height 11
copy span "FAfPCSDZCqNk96Zy46LQKeg8WYbNzqfWtpquKa1dMFAZ"
click at [229, 219] on span "hA29C7MpUU4DaiwQPZcxbojCWZjmFsGy371goaC8LP6x8C2EMLNndzpL7MLydr84wrohJuhacME1Bi5…" at bounding box center [307, 223] width 266 height 21
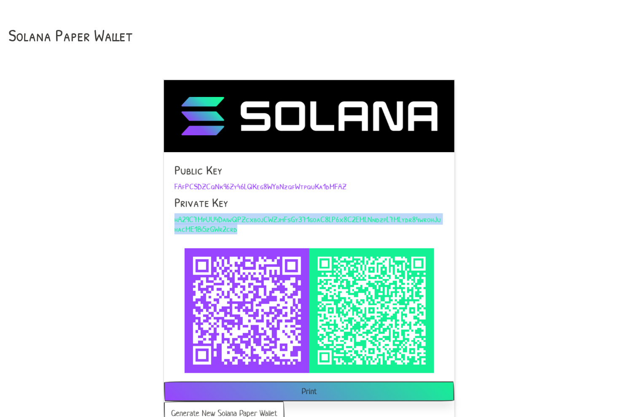
copy span "hA29C7MpUU4DaiwQPZcxbojCWZjmFsGy371goaC8LP6x8C2EMLNndzpL7MLydr84wrohJuhacME1Bi5…"
click at [233, 408] on button "Generate New Solana Paper Wallet" at bounding box center [224, 414] width 121 height 24
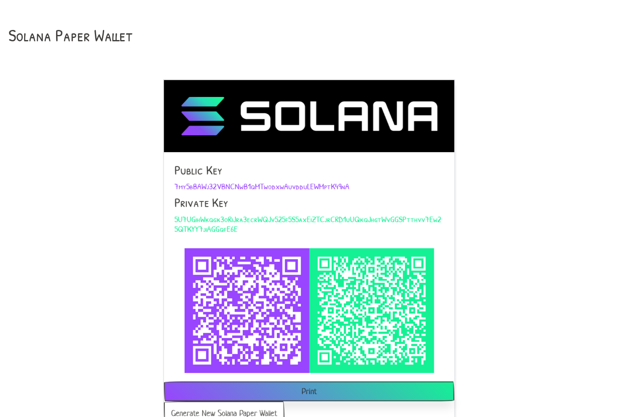
click at [182, 184] on span "7my5bBAWj32VBNCNwB1qMTwodxwAuvdduLEWMptK49nA" at bounding box center [261, 185] width 175 height 11
copy span "7my5bBAWj32VBNCNwB1qMTwodxwAuvdduLEWMptK49nA"
click at [229, 219] on span "5U7UGihWkqgk3oRiJra3ecrWQJv525f5S5axEiZTCjrCRD1uUQkqJhgtWvGGSPtthvv7Ew25QTKYY7j…" at bounding box center [307, 223] width 267 height 21
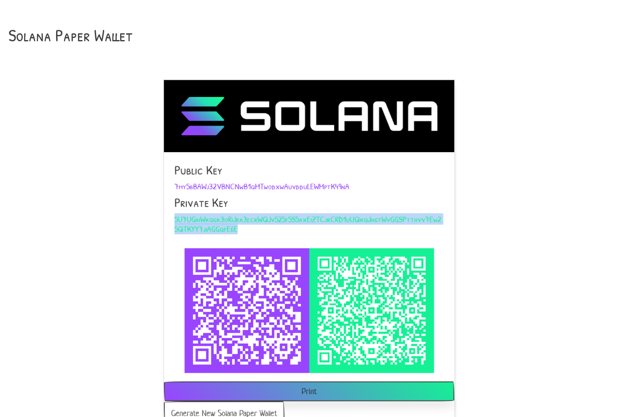
copy span "5U7UGihWkqgk3oRiJra3ecrWQJv525f5S5axEiZTCjrCRD1uUQkqJhgtWvGGSPtthvv7Ew25QTKYY7j…"
click at [233, 408] on button "Generate New Solana Paper Wallet" at bounding box center [224, 414] width 121 height 24
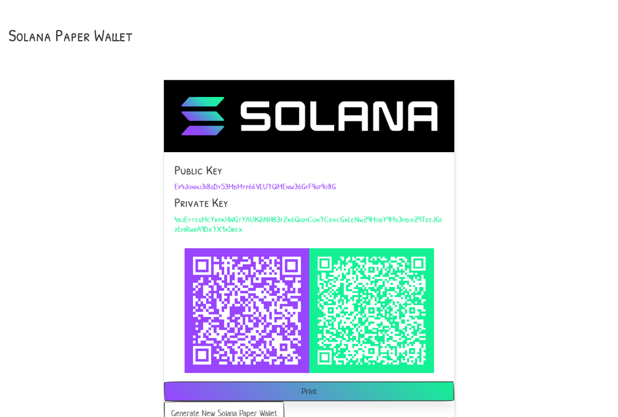
click at [182, 184] on span "Ep4Jonnj3i8gDy53MdMyp66VLU7QMEnw36GfF9gp9o8G" at bounding box center [254, 185] width 161 height 11
copy span "Ep4Jonnj3i8gDy53MdMyp66VLU7QMEnw36GfF9gp9o8G"
click at [229, 219] on span "4djEytegMcYkpkHWGtYAUK2iNHB3fZk6QgmCun7CzacGaLeNwZ9ModY9Ms3mdxZ9TzeJGezLmRwbA9D…" at bounding box center [308, 223] width 268 height 21
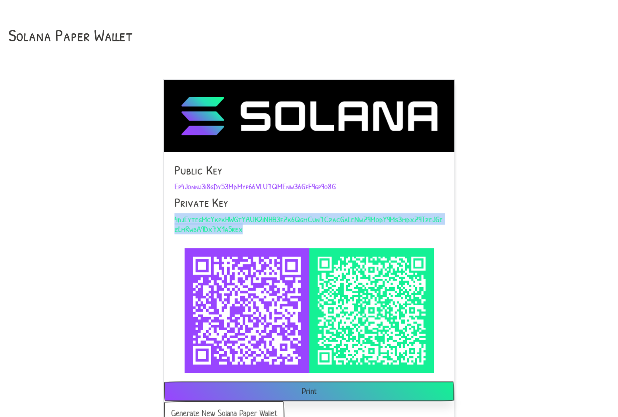
copy span "4djEytegMcYkpkHWGtYAUK2iNHB3fZk6QgmCun7CzacGaLeNwZ9ModY9Ms3mdxZ9TzeJGezLmRwbA9D…"
click at [233, 408] on button "Generate New Solana Paper Wallet" at bounding box center [224, 414] width 121 height 24
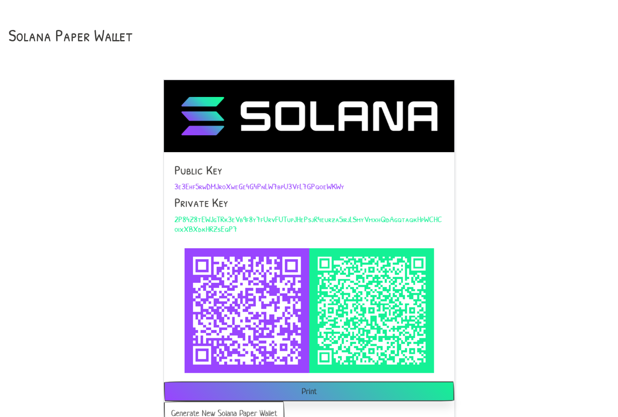
click at [182, 184] on span "3e3Ehf5rwDMJroXweGe4G4PnLW7bpU3VfL7GPqoeWKWy" at bounding box center [259, 185] width 170 height 11
copy span "3e3Ehf5rwDMJroXweGe4G4PnLW7bpU3VfL7GPqoeWKWy"
click at [229, 219] on span "2P84Z8tEWJgTRk3eVb9f8y7fUrvFUTupJHePsjR4eurza5irjLSmyVmxhQdAgqtaqkHpWCHCoixXBXd…" at bounding box center [308, 223] width 268 height 21
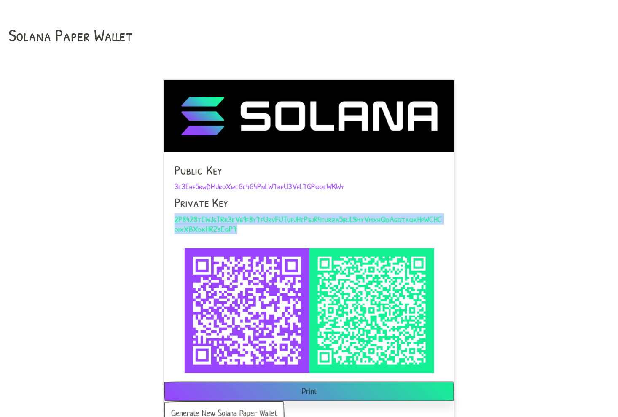
copy span "2P84Z8tEWJgTRk3eVb9f8y7fUrvFUTupJHePsjR4eurza5irjLSmyVmxhQdAgqtaqkHpWCHCoixXBXd…"
click at [233, 408] on button "Generate New Solana Paper Wallet" at bounding box center [224, 414] width 121 height 24
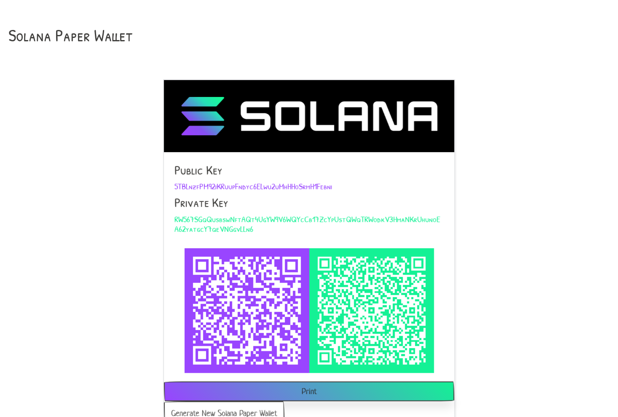
click at [182, 184] on span "5TBLnzfPM92iKRuupFndyc6ELwu2uMhHHoSrmH1Febni" at bounding box center [253, 185] width 158 height 11
copy span "5TBLnzfPM92iKRuupFndyc6ELwu2uMhHHoSrmH1Febni"
click at [229, 219] on span "RW567SGqQusbswNftAQt4UgYW9V6WQYcCb17ZcYpUstQWqTRWodkV3HmaNKrUhunoEA62yatgcY7qeV…" at bounding box center [307, 223] width 266 height 21
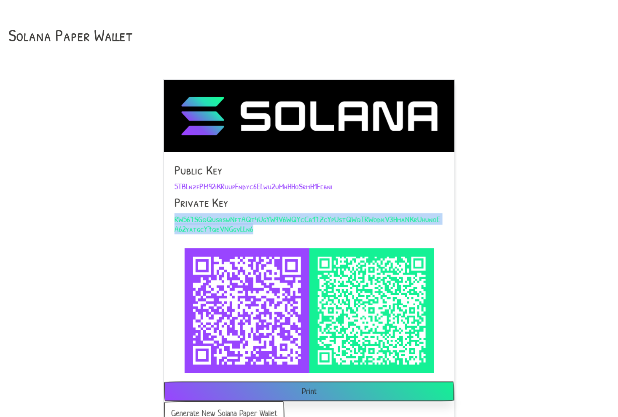
copy span "RW567SGqQusbswNftAQt4UgYW9V6WQYcCb17ZcYpUstQWqTRWodkV3HmaNKrUhunoEA62yatgcY7qeV…"
click at [233, 408] on button "Generate New Solana Paper Wallet" at bounding box center [224, 414] width 121 height 24
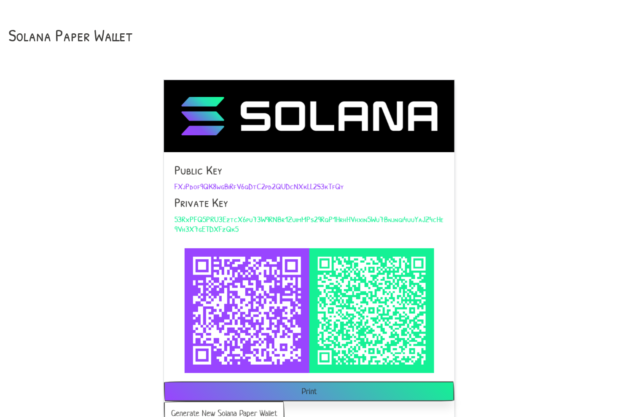
click at [182, 184] on span "FXjPdof9QK8wgBiRfV6qDtC2pd2QUDcNXkLL2S3kTfQy" at bounding box center [258, 185] width 169 height 11
copy span "FXjPdof9QK8wgBiRfV6qDtC2pd2QUDcNXkLL2S3kTfQy"
click at [229, 219] on span "53RxPFQ5PRU3EztcX6pu73W9RNBr1ZuimMPs29RqP1HrhHVhxin5Wu7Bnjnqi4uuYaJZ4cHe9Vh3X7g…" at bounding box center [308, 223] width 269 height 21
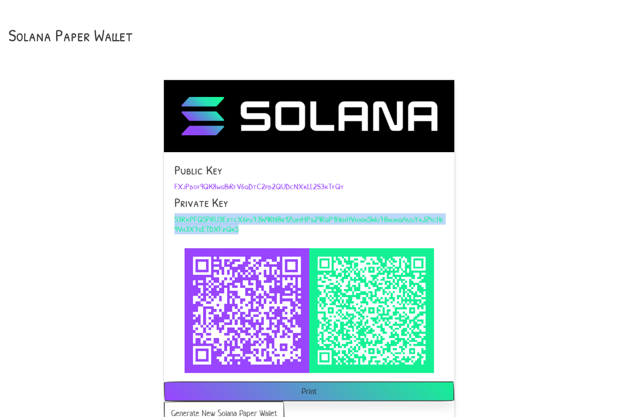
copy span "53RxPFQ5PRU3EztcX6pu73W9RNBr1ZuimMPs29RqP1HrhHVhxin5Wu7Bnjnqi4uuYaJZ4cHe9Vh3X7g…"
click at [233, 408] on button "Generate New Solana Paper Wallet" at bounding box center [224, 414] width 121 height 24
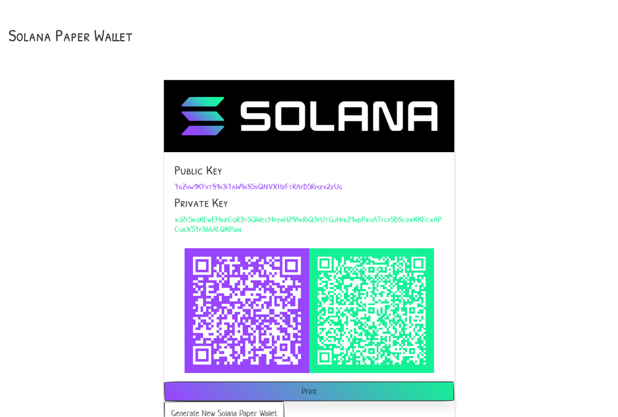
click at [182, 184] on span "7gZhw1KYvtS1h3i7aW9aS5sQNVXHzFtRAfD5Rmzv2zUg" at bounding box center [258, 185] width 168 height 11
copy span "7gZhw1KYvtS1h3i7aW9aS5sQNVXHzFtRAfD5Rmzv2zUg"
click at [229, 219] on span "xJZf5kgKEwEMbzCqR3y5QWecMpznHZ9AkRiQ3pUtGuHpbZ1ndProATfcp5DSczkKKEcxAPCubX57p36…" at bounding box center [308, 223] width 268 height 21
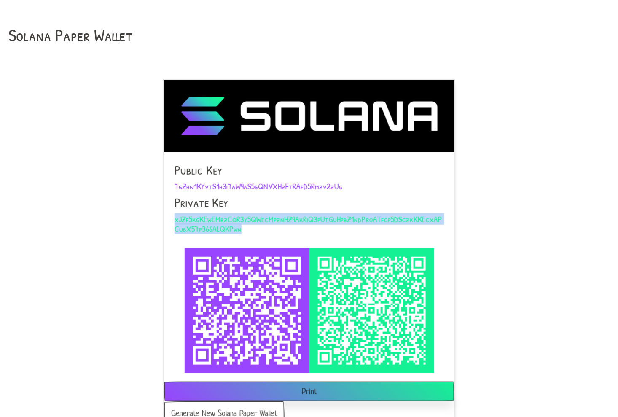
click at [229, 219] on span "xJZf5kgKEwEMbzCqR3y5QWecMpznHZ9AkRiQ3pUtGuHpbZ1ndProATfcp5DSczkKKEcxAPCubX57p36…" at bounding box center [308, 223] width 268 height 21
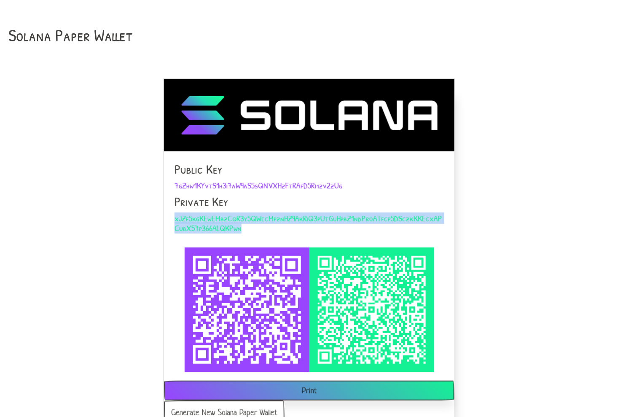
copy span "xJZf5kgKEwEMbzCqR3y5QWecMpznHZ9AkRiQ3pUtGuHpbZ1ndProATfcp5DSczkKKEcxAPCubX57p36…"
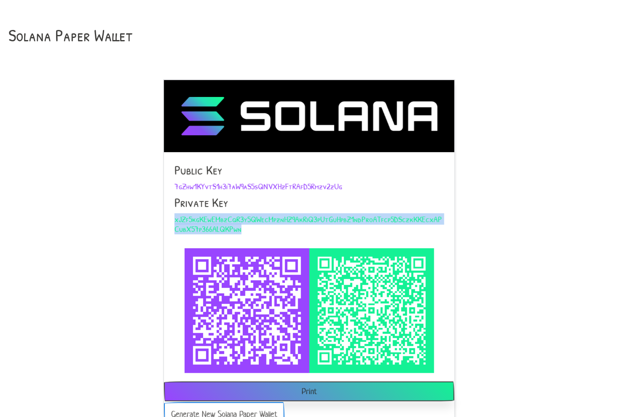
click at [233, 410] on button "Generate New Solana Paper Wallet" at bounding box center [224, 414] width 121 height 24
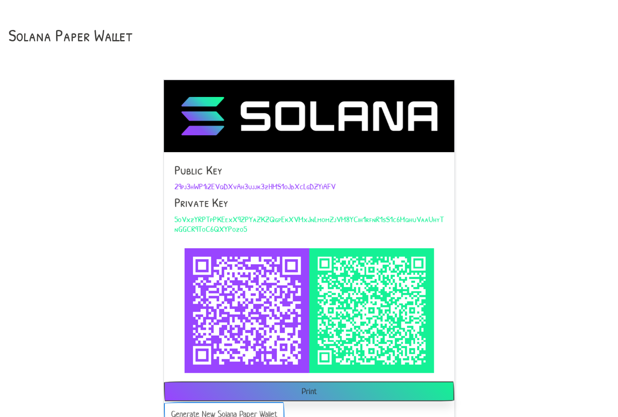
click at [233, 408] on button "Generate New Solana Paper Wallet" at bounding box center [224, 414] width 121 height 24
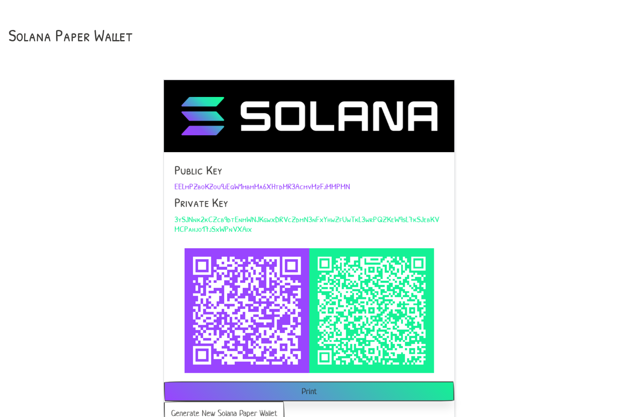
click at [182, 184] on span "EELmPZboKZou9jEqW1mbmMa6XHtdMR3AcmvMzFjMMPMN" at bounding box center [262, 185] width 176 height 11
click at [233, 408] on button "Generate New Solana Paper Wallet" at bounding box center [224, 414] width 121 height 24
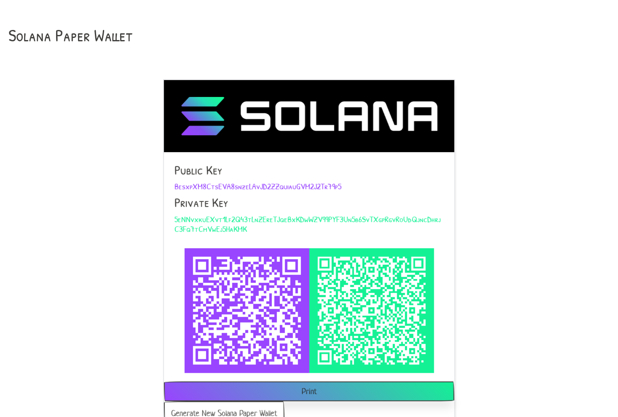
click at [182, 184] on span "BesxpXM8CtsEVA8snzeLAvJD2ZZquiauGVM2J2Tr79p5" at bounding box center [257, 185] width 167 height 11
copy span "BesxpXM8CtsEVA8snzeLAvJD2ZZquiauGVM2J2Tr79p5"
click at [229, 219] on span "5eNNvxkuEXvt1Lf2Q43tLnZEreTJqeBxKDwWZV99PYF3Un5b6SvTXgpRgvRoUdQjncDhrjC3Fq7tCmV…" at bounding box center [307, 223] width 266 height 21
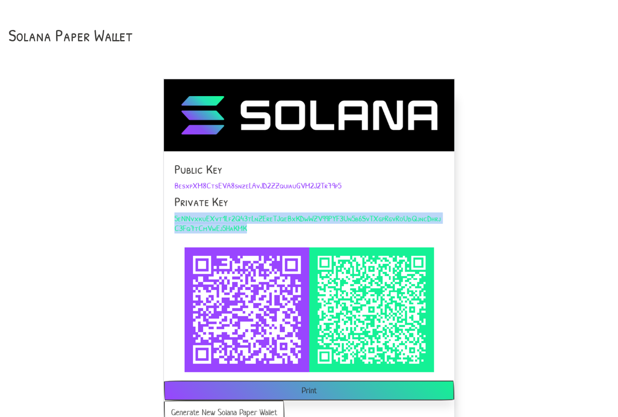
copy span "5eNNvxkuEXvt1Lf2Q43tLnZEreTJqeBxKDwWZV99PYF3Un5b6SvTXgpRgvRoUdQjncDhrjC3Fq7tCmV…"
